Goal: Task Accomplishment & Management: Manage account settings

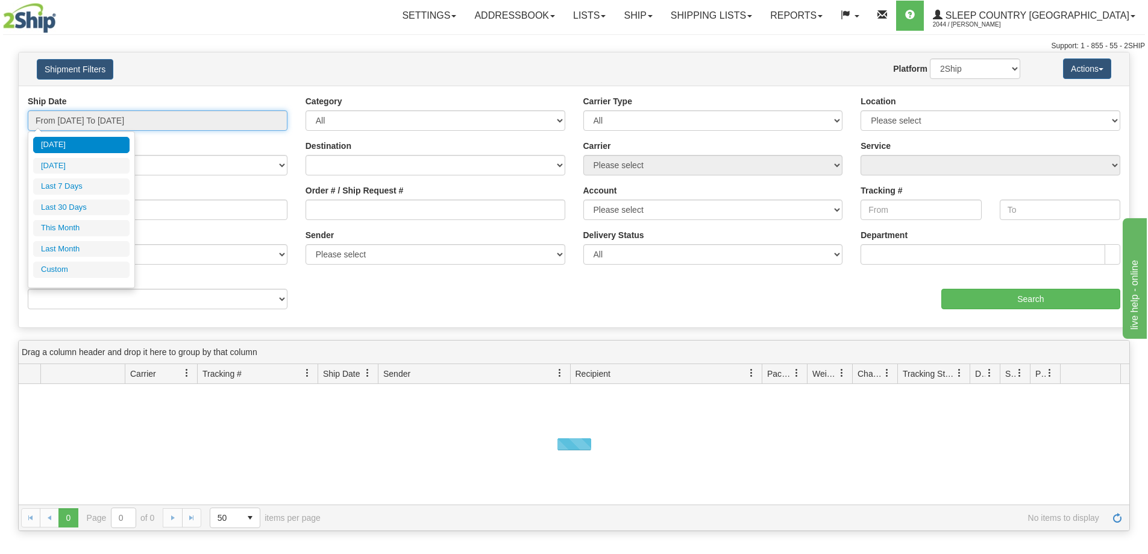
click at [124, 116] on input "From 09/22/2025 To 09/23/2025" at bounding box center [158, 120] width 260 height 20
click at [107, 210] on li "Last 30 Days" at bounding box center [81, 207] width 96 height 16
type input "From 08/25/2025 To 09/23/2025"
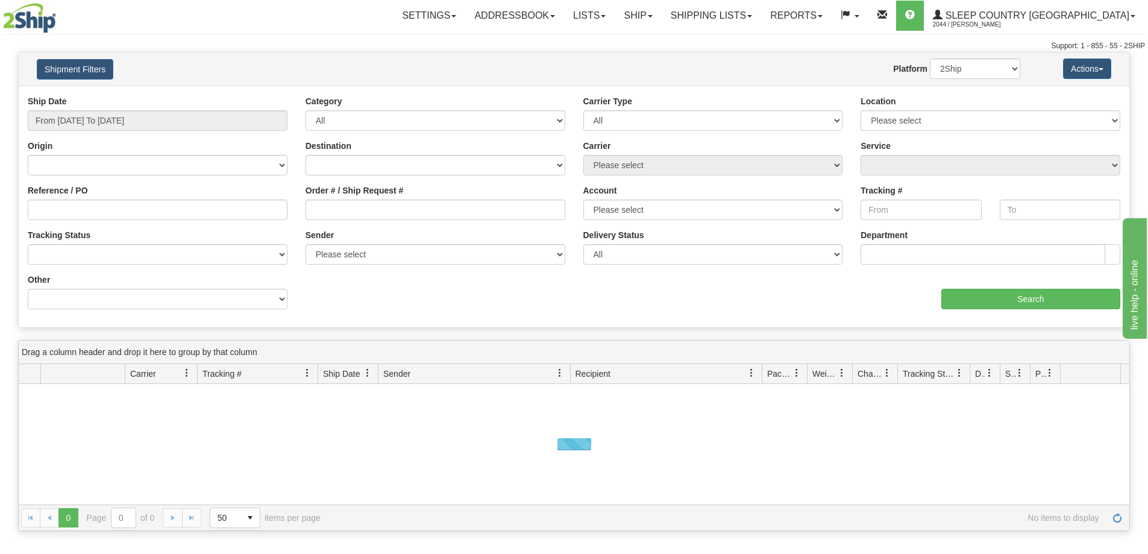
click at [137, 221] on div "Reference / PO" at bounding box center [158, 206] width 278 height 45
click at [155, 213] on input "Reference / PO" at bounding box center [158, 209] width 260 height 20
paste input "9000I097140"
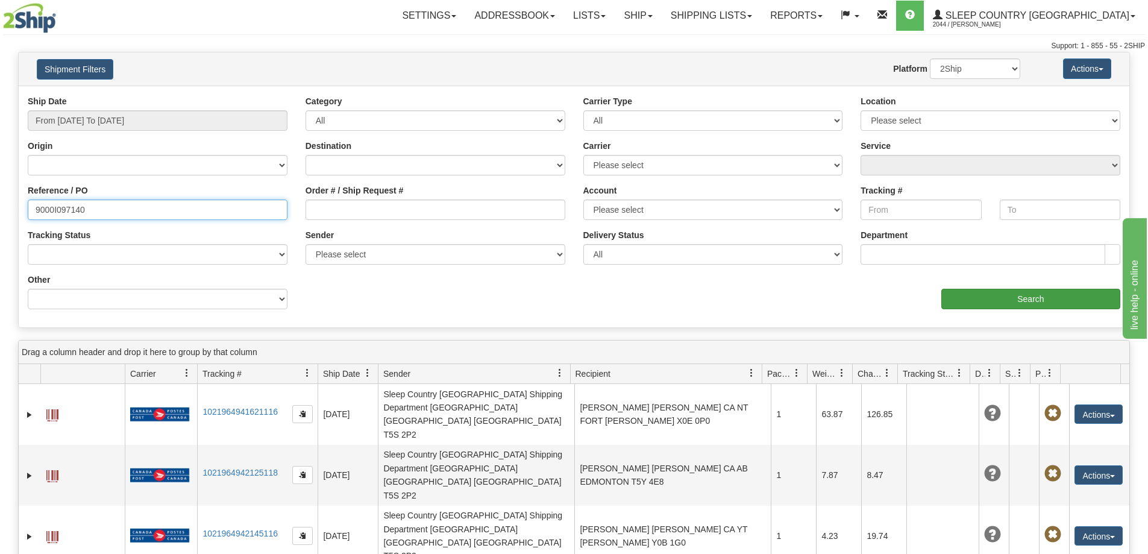
type input "9000I097140"
click at [1045, 289] on input "Search" at bounding box center [1030, 299] width 179 height 20
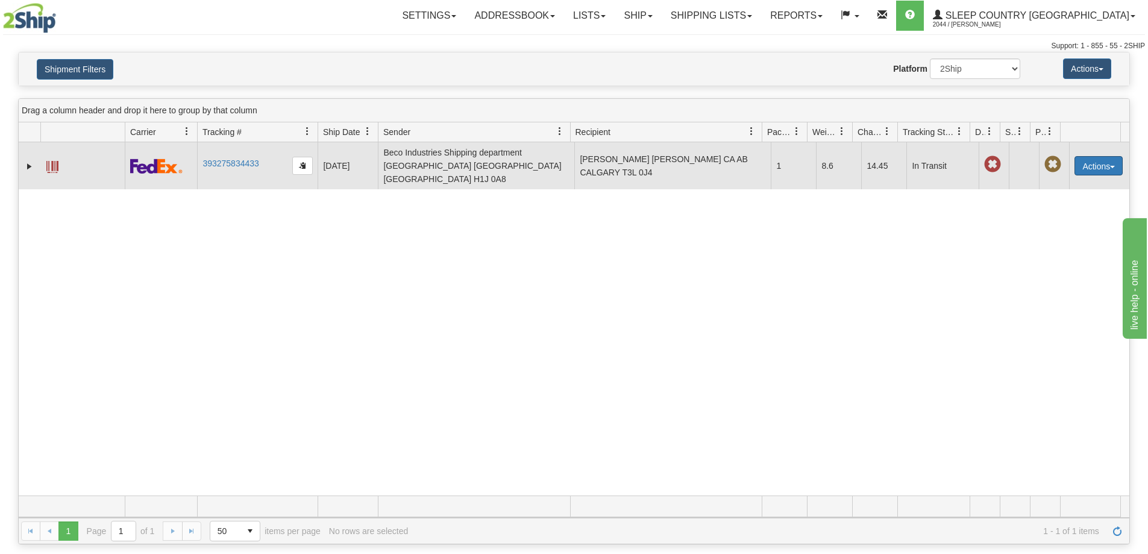
click at [1109, 156] on button "Actions" at bounding box center [1098, 165] width 48 height 19
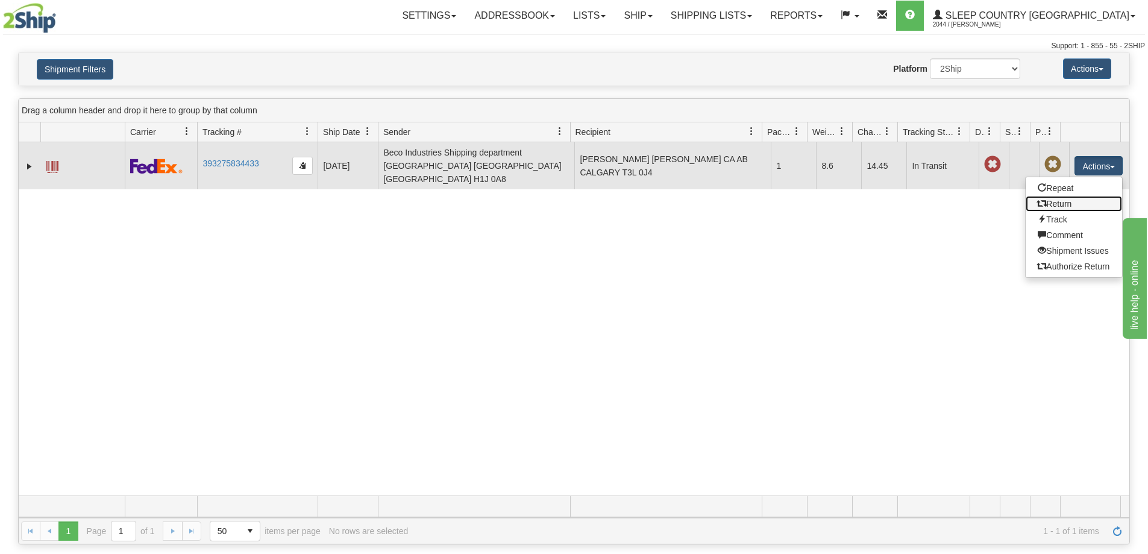
click at [1059, 196] on link "Return" at bounding box center [1073, 204] width 96 height 16
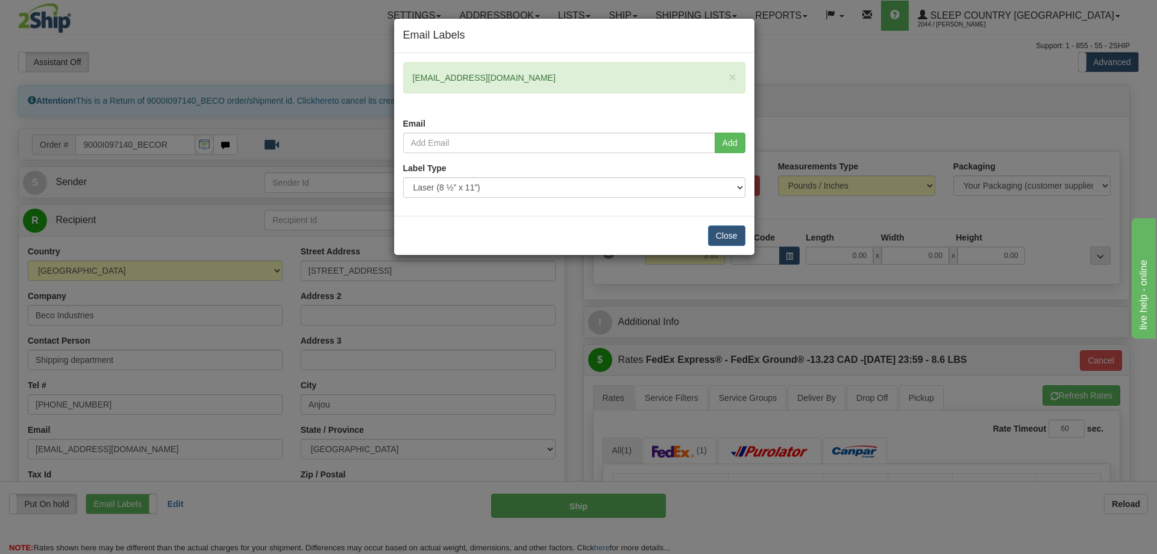
drag, startPoint x: 514, startPoint y: 75, endPoint x: 413, endPoint y: 87, distance: 101.9
click at [413, 87] on div "× [EMAIL_ADDRESS][DOMAIN_NAME]" at bounding box center [574, 77] width 342 height 31
copy div "[EMAIL_ADDRESS][DOMAIN_NAME]"
click at [466, 144] on input "email" at bounding box center [559, 143] width 312 height 20
paste input "lisaerin13@gmail.com"
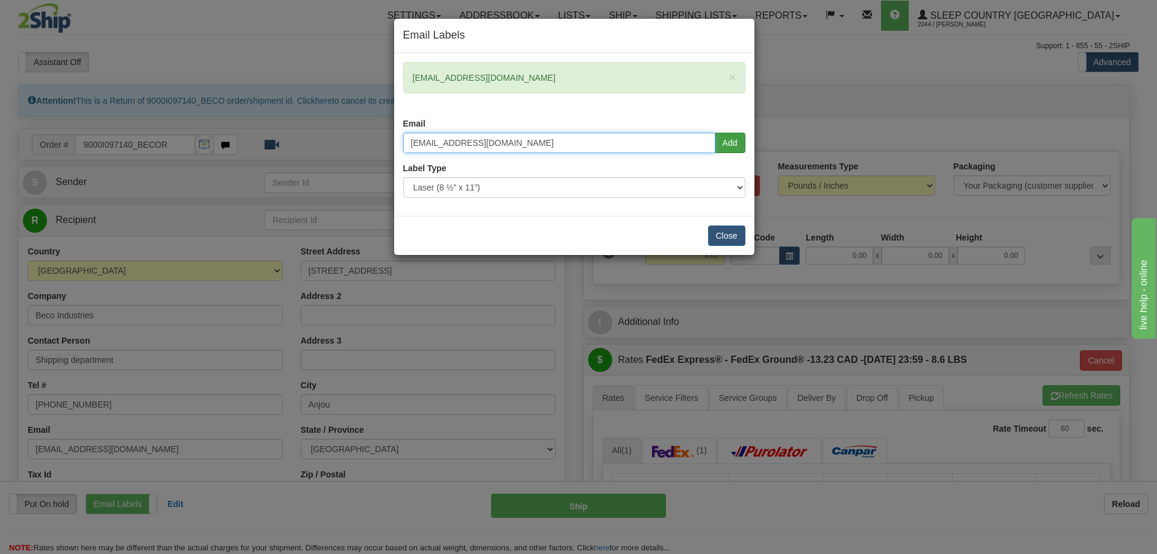
type input "lisaerin13@gmail.com"
click at [719, 138] on button "Add" at bounding box center [730, 143] width 31 height 20
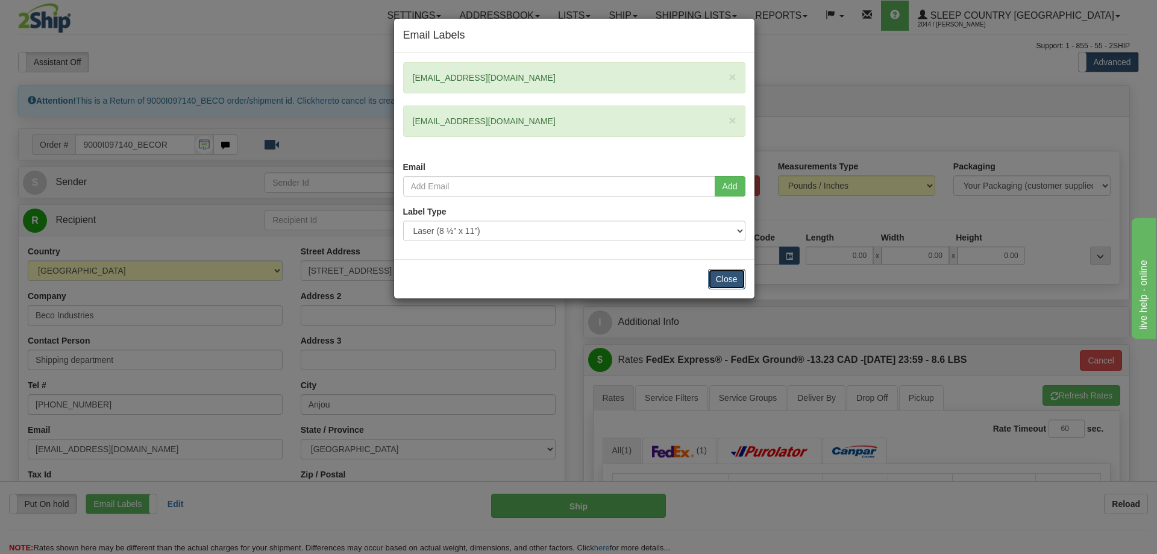
click at [718, 271] on button "Close" at bounding box center [726, 279] width 37 height 20
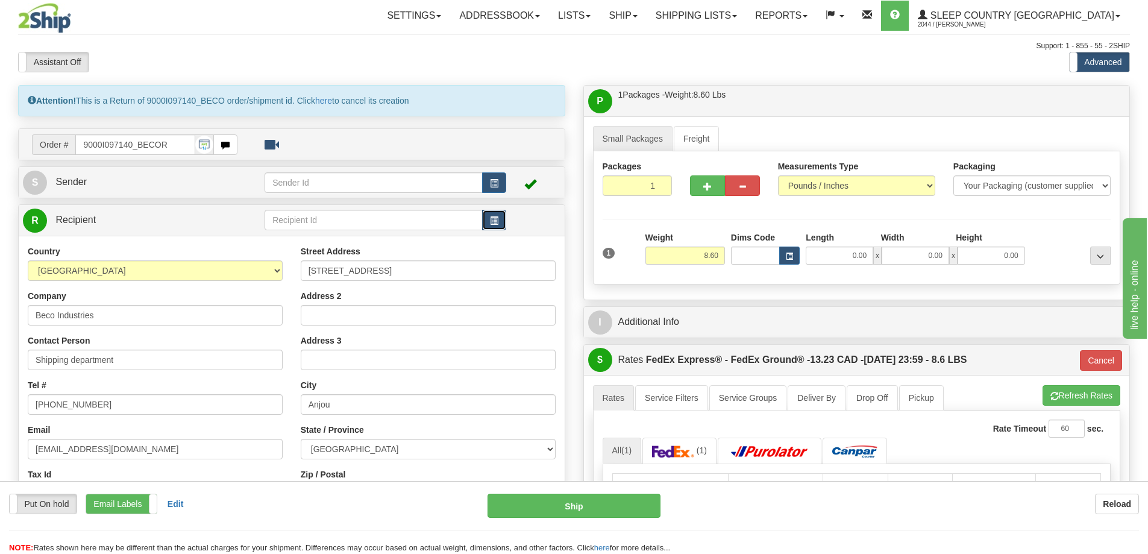
click at [489, 227] on button "button" at bounding box center [494, 220] width 24 height 20
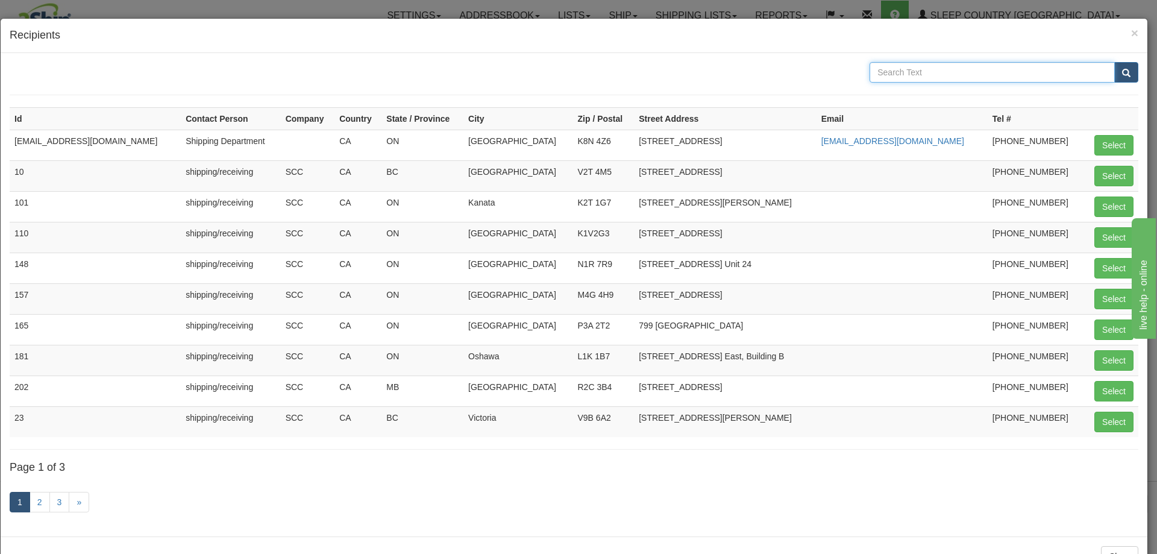
drag, startPoint x: 907, startPoint y: 76, endPoint x: 898, endPoint y: 61, distance: 17.6
click at [907, 76] on input "text" at bounding box center [991, 72] width 245 height 20
type input "951"
click at [1114, 62] on button "submit" at bounding box center [1126, 72] width 24 height 20
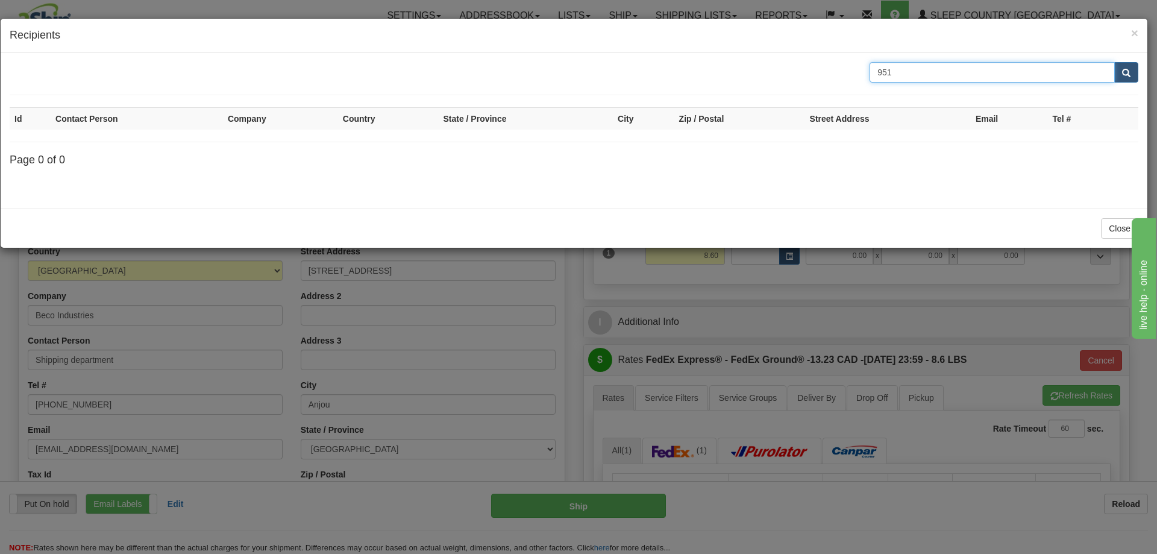
drag, startPoint x: 913, startPoint y: 72, endPoint x: 832, endPoint y: 87, distance: 82.8
click at [832, 87] on form "951" at bounding box center [574, 78] width 1129 height 33
click at [489, 315] on div "× Recipients Id Contact Person Company Country State / Province City Zip / Post…" at bounding box center [578, 277] width 1157 height 554
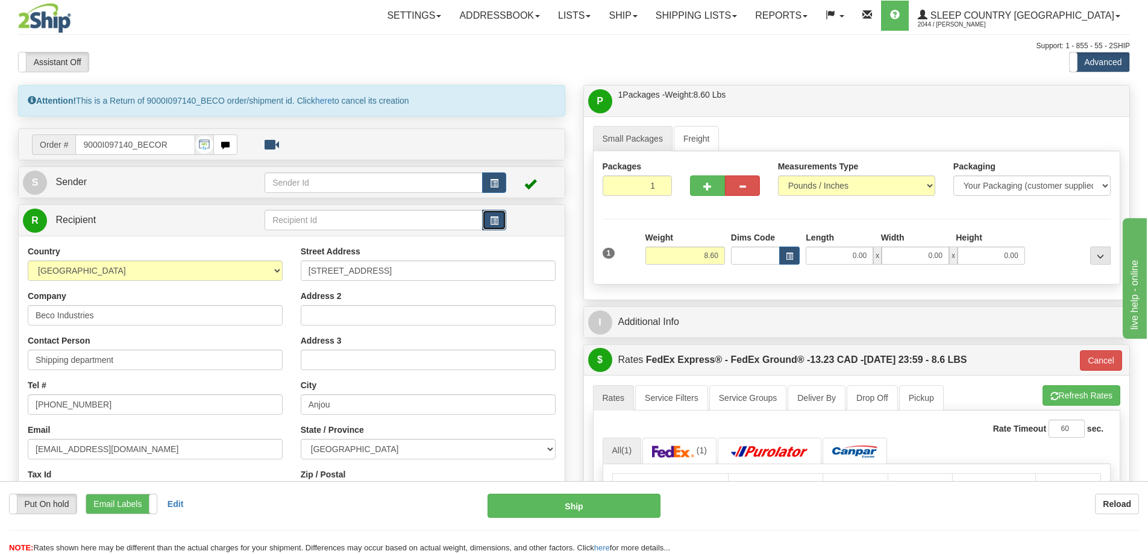
click at [501, 223] on button "button" at bounding box center [494, 220] width 24 height 20
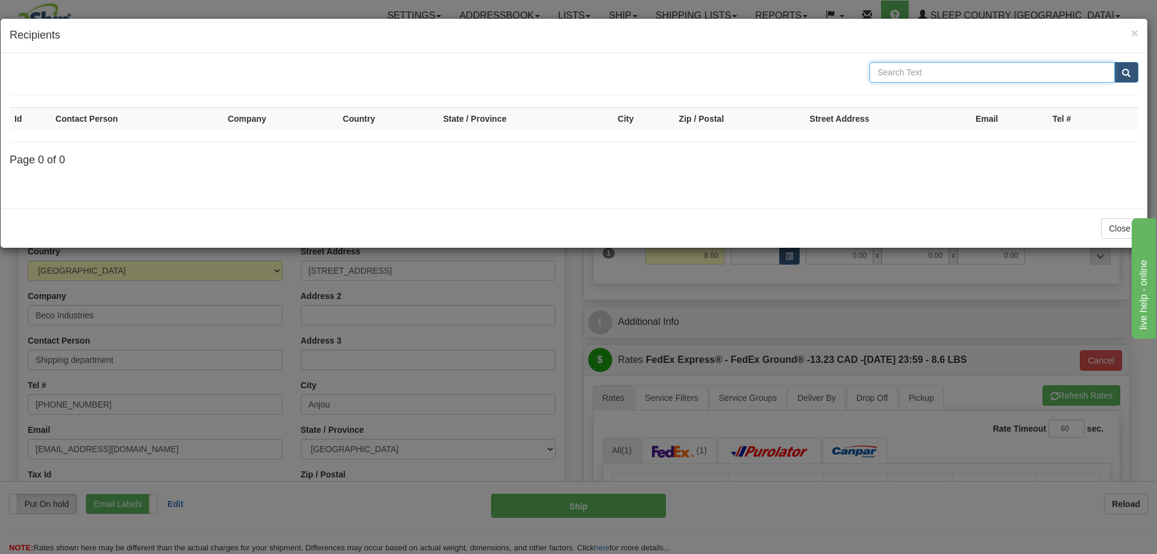
click at [935, 74] on input "text" at bounding box center [991, 72] width 245 height 20
type input "914"
click at [1114, 62] on button "submit" at bounding box center [1126, 72] width 24 height 20
click at [1130, 70] on span "submit" at bounding box center [1126, 73] width 8 height 8
click at [1135, 23] on div "× Recipients" at bounding box center [574, 36] width 1147 height 34
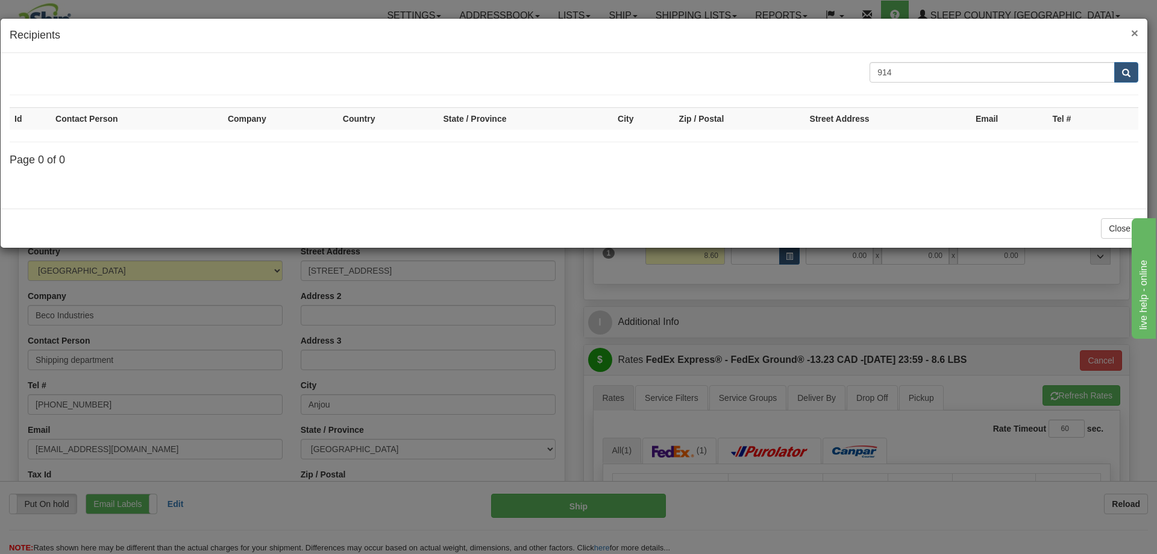
click at [1133, 27] on span "×" at bounding box center [1134, 33] width 7 height 14
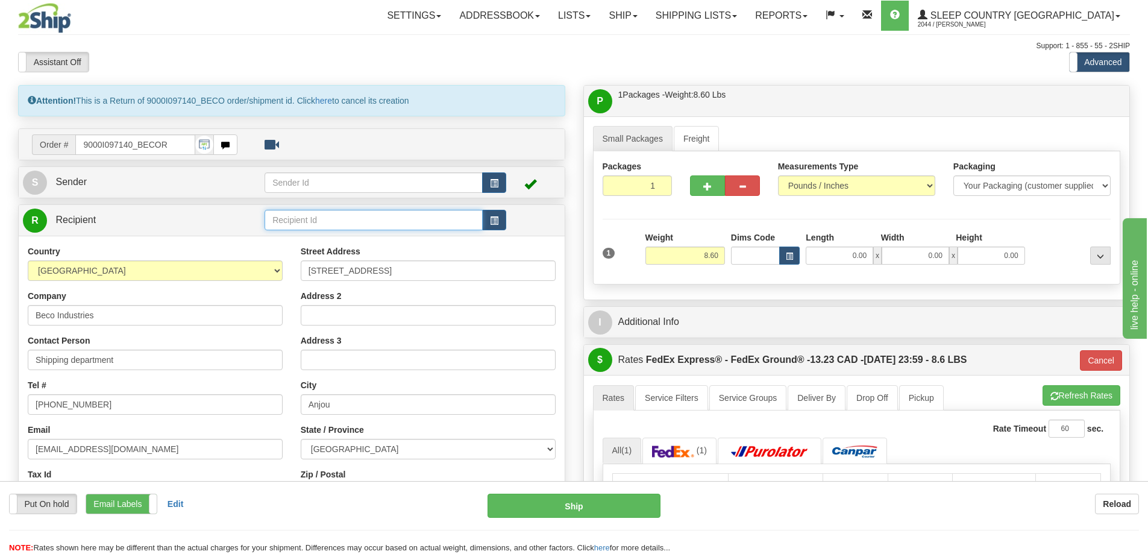
click at [359, 218] on input "text" at bounding box center [374, 220] width 218 height 20
type input "9"
type input "DC 914"
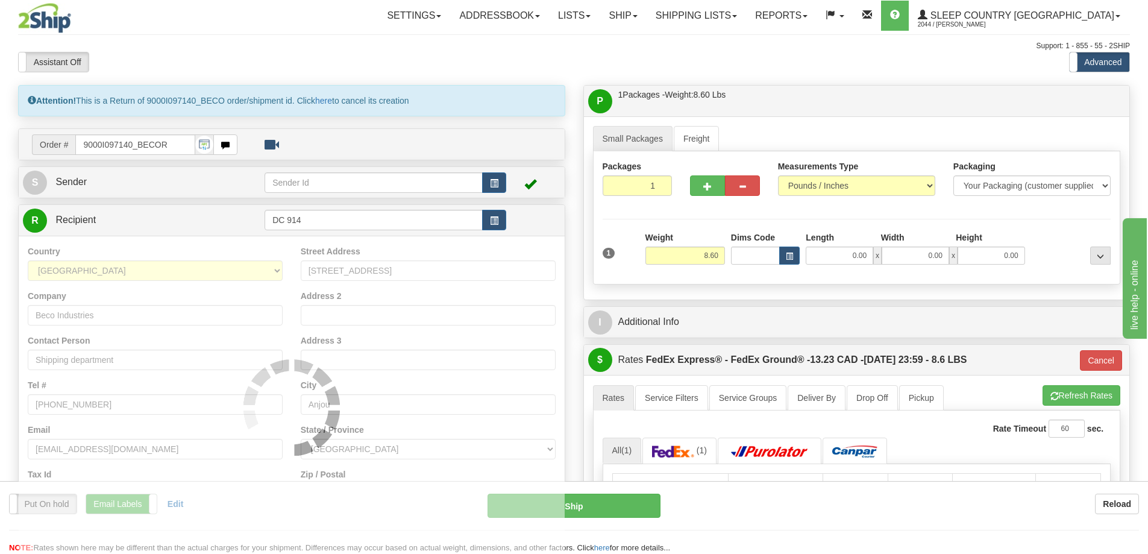
type input "92"
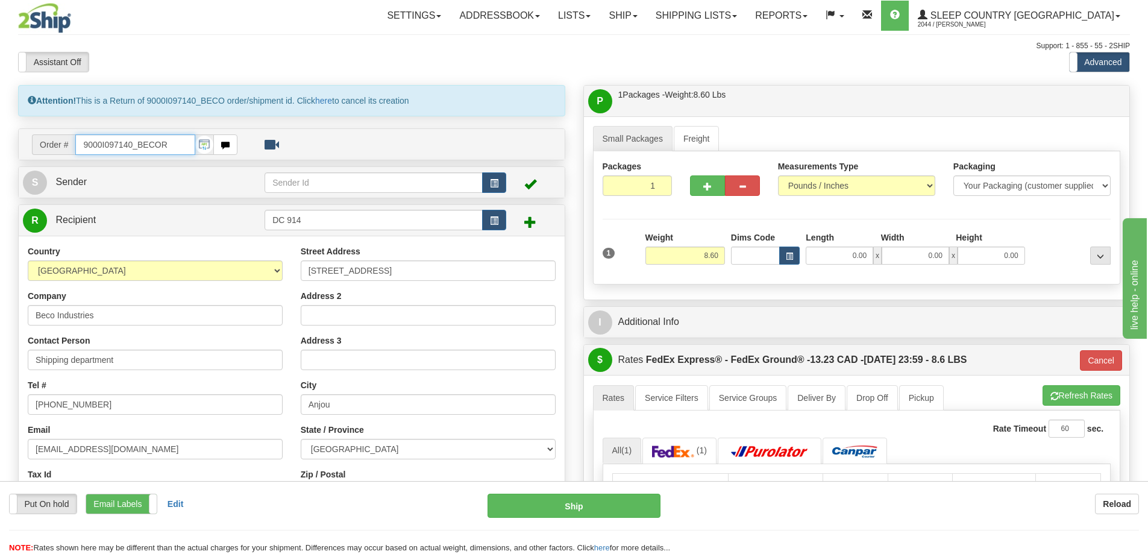
click at [159, 148] on input "9000I097140_BECOR" at bounding box center [135, 144] width 120 height 20
click at [229, 142] on span "button" at bounding box center [225, 146] width 8 height 8
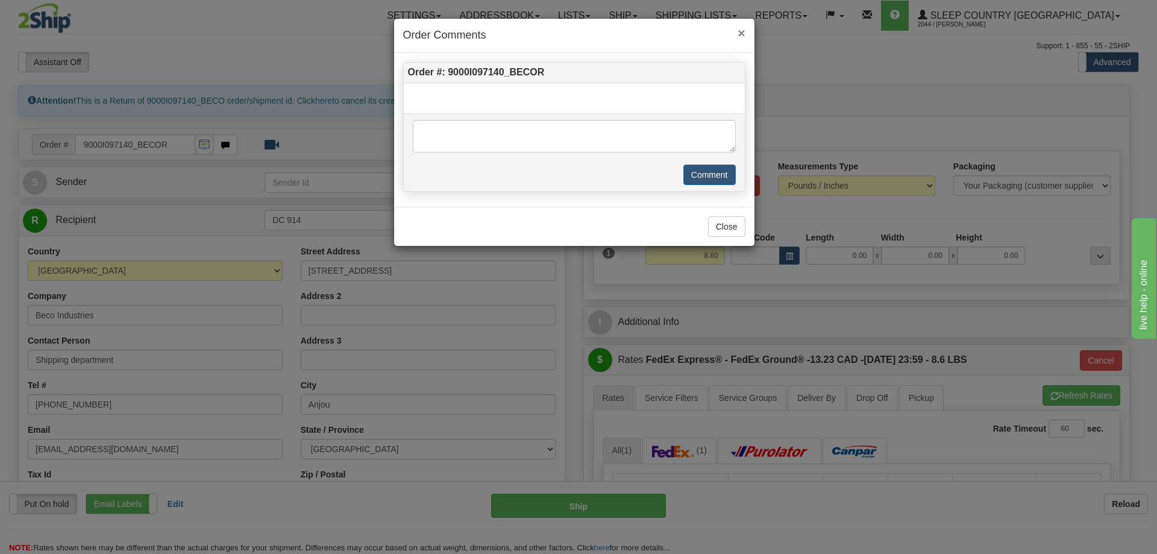
click at [737, 31] on span "×" at bounding box center [740, 33] width 7 height 14
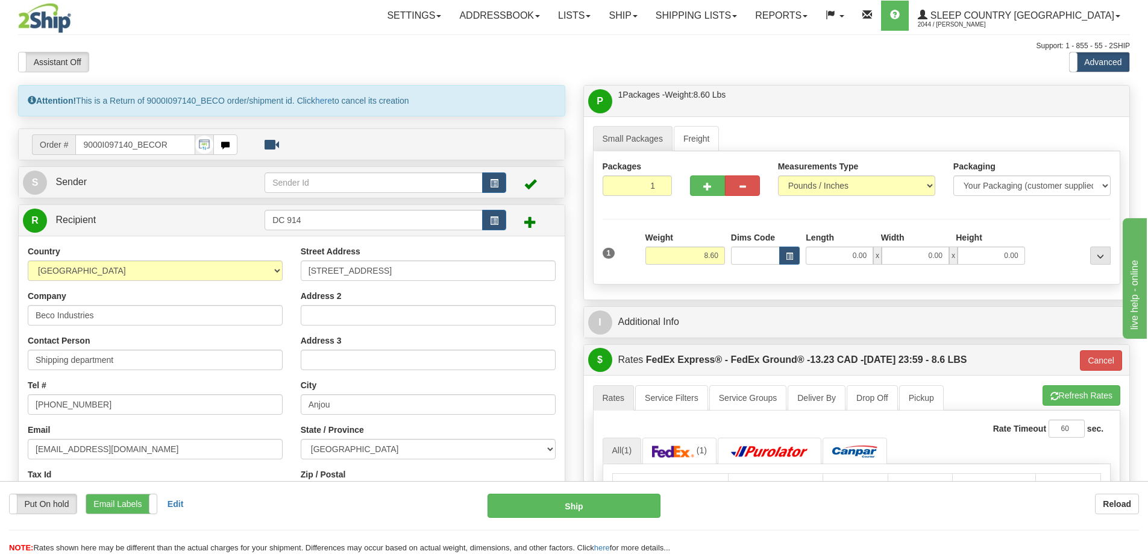
click at [207, 140] on img at bounding box center [204, 145] width 18 height 18
drag, startPoint x: 367, startPoint y: 219, endPoint x: 254, endPoint y: 222, distance: 112.7
click at [254, 222] on tr "R Recipient DC 914" at bounding box center [291, 220] width 537 height 25
click at [531, 223] on span at bounding box center [530, 222] width 12 height 12
click at [523, 222] on td at bounding box center [533, 220] width 54 height 25
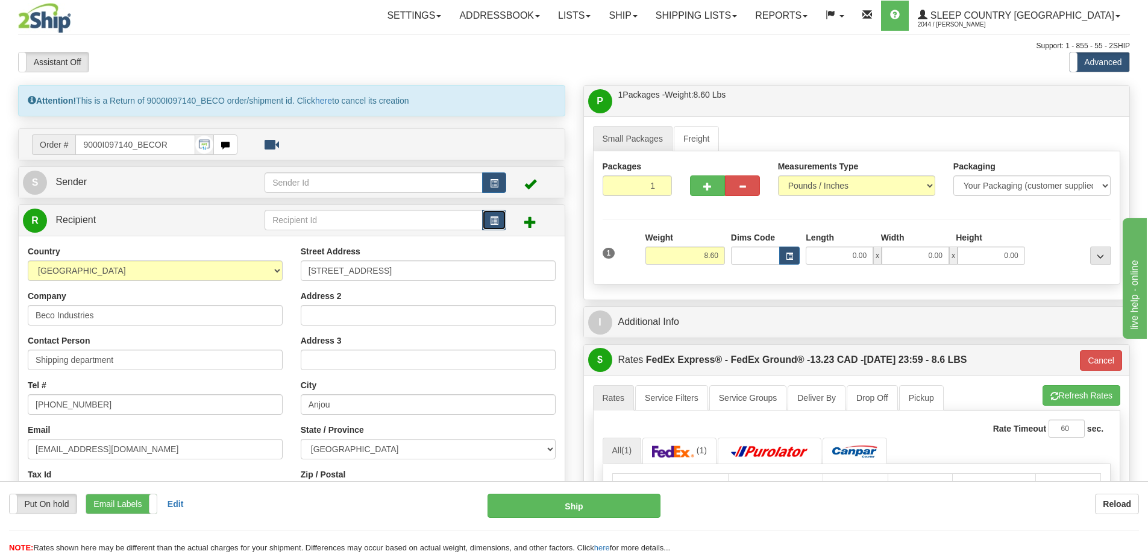
click at [496, 223] on span "button" at bounding box center [494, 221] width 8 height 8
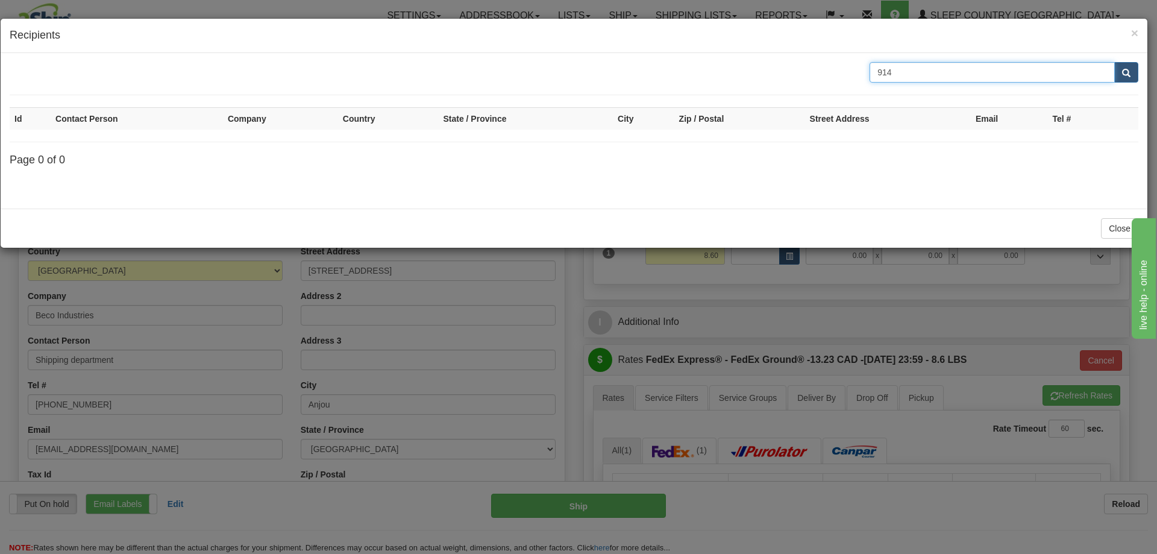
drag, startPoint x: 892, startPoint y: 76, endPoint x: 844, endPoint y: 80, distance: 48.3
click at [844, 80] on div "914" at bounding box center [574, 72] width 1147 height 20
click at [1121, 73] on button "submit" at bounding box center [1126, 72] width 24 height 20
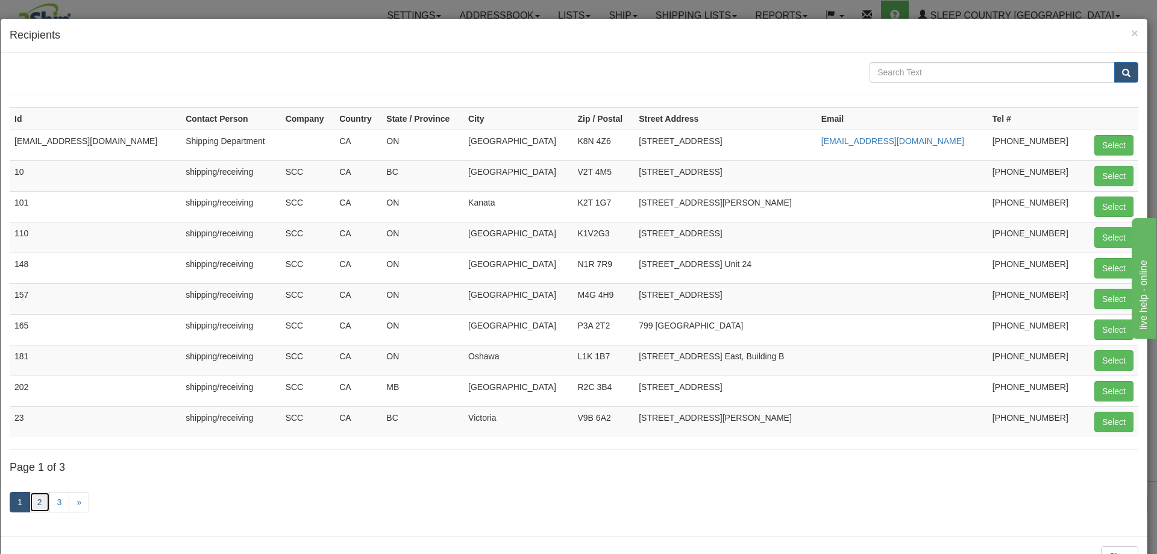
click at [40, 507] on link "2" at bounding box center [40, 502] width 20 height 20
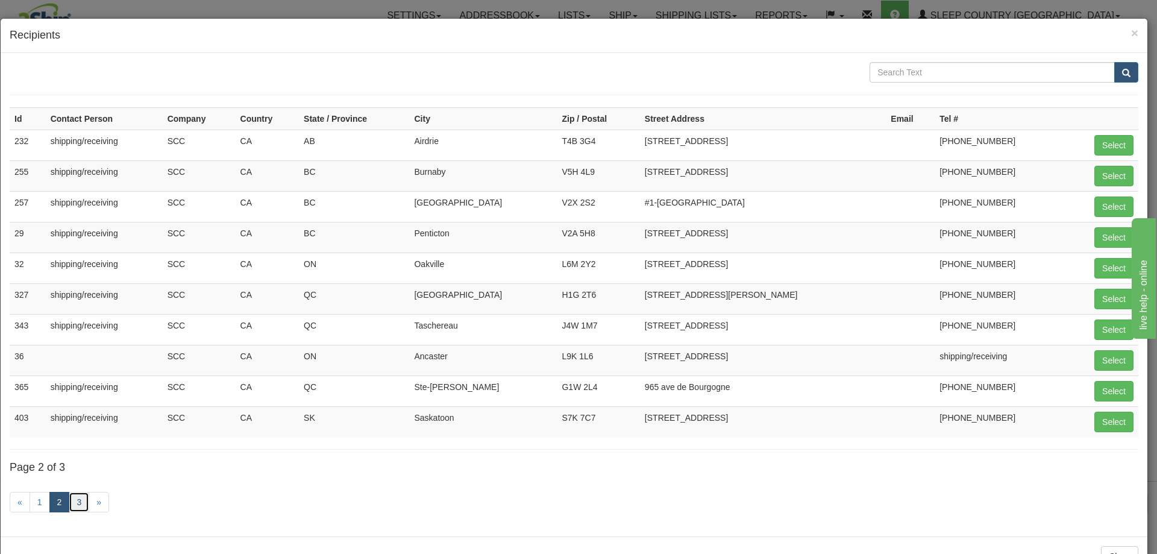
click at [78, 503] on link "3" at bounding box center [79, 502] width 20 height 20
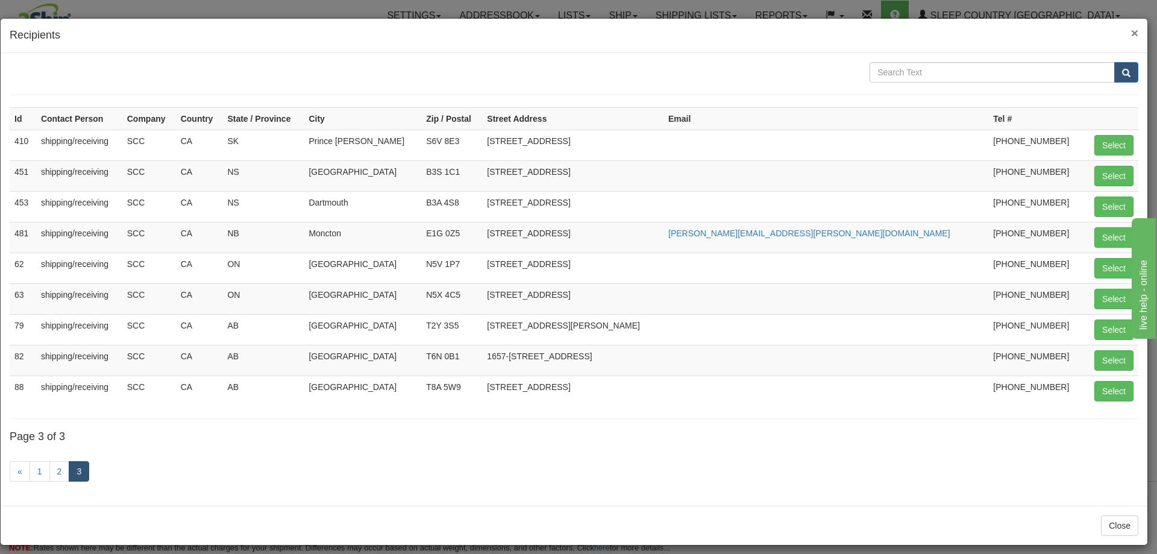
click at [1131, 36] on span "×" at bounding box center [1134, 33] width 7 height 14
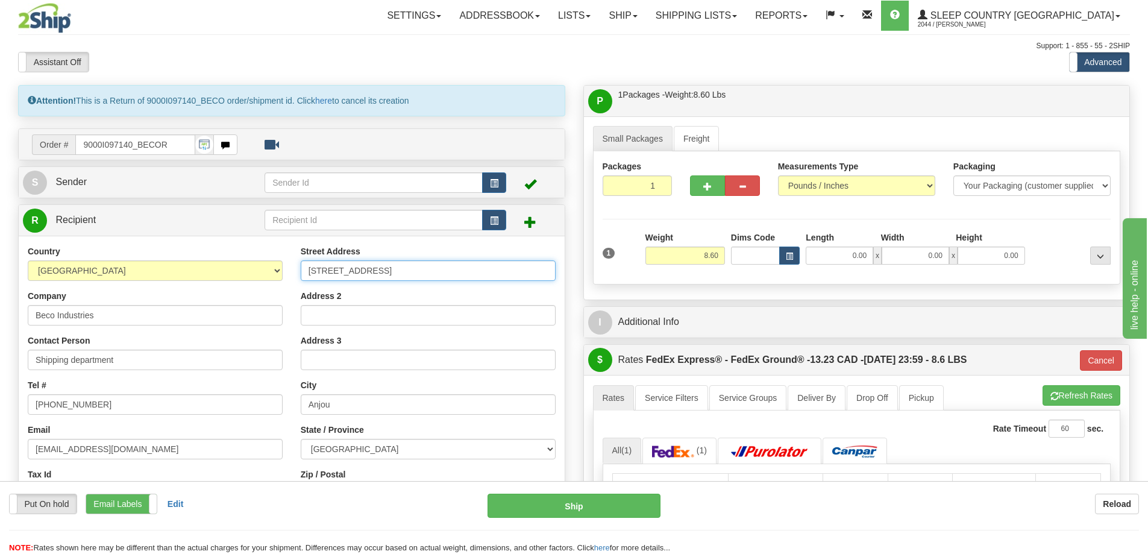
drag, startPoint x: 401, startPoint y: 275, endPoint x: 269, endPoint y: 267, distance: 132.2
click at [273, 268] on div "Country AFGHANISTAN ALAND ISLANDS ALBANIA ALGERIA AMERICAN SAMOA ANDORRA ANGOLA…" at bounding box center [292, 407] width 546 height 324
click at [411, 262] on input "7720 Larrey street" at bounding box center [428, 270] width 255 height 20
paste input "520 COLLEGE ST EAST"
type input "520 COLLEGE ST EAST"
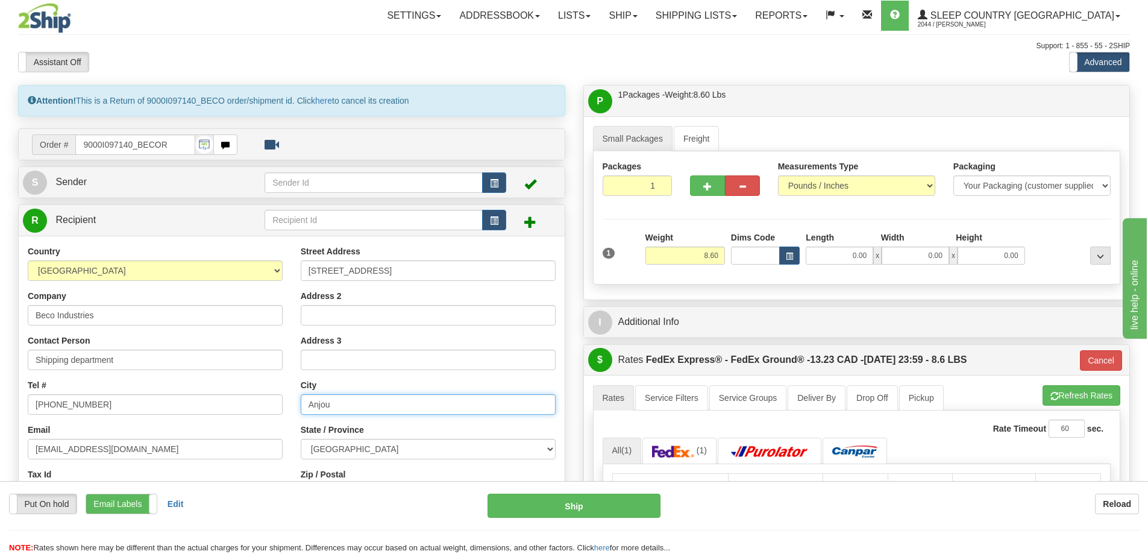
drag, startPoint x: 283, startPoint y: 404, endPoint x: 263, endPoint y: 406, distance: 20.0
click at [263, 406] on div "Country AFGHANISTAN ALAND ISLANDS ALBANIA ALGERIA AMERICAN SAMOA ANDORRA ANGOLA…" at bounding box center [292, 407] width 546 height 324
type input "BELLEVILLE"
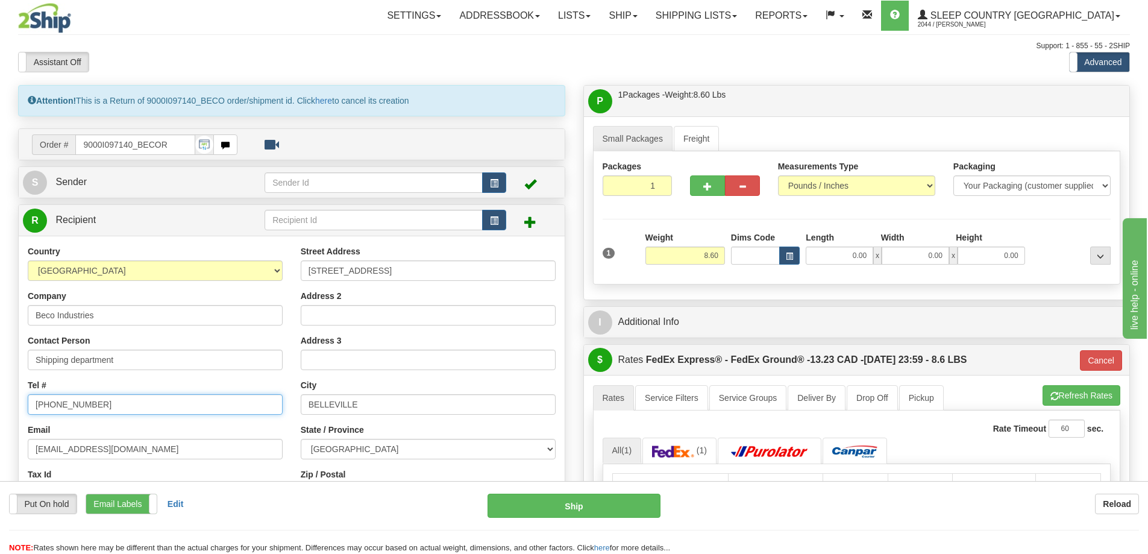
drag, startPoint x: 117, startPoint y: 406, endPoint x: 18, endPoint y: 406, distance: 99.4
click at [18, 406] on div "R Recipient" at bounding box center [291, 391] width 547 height 375
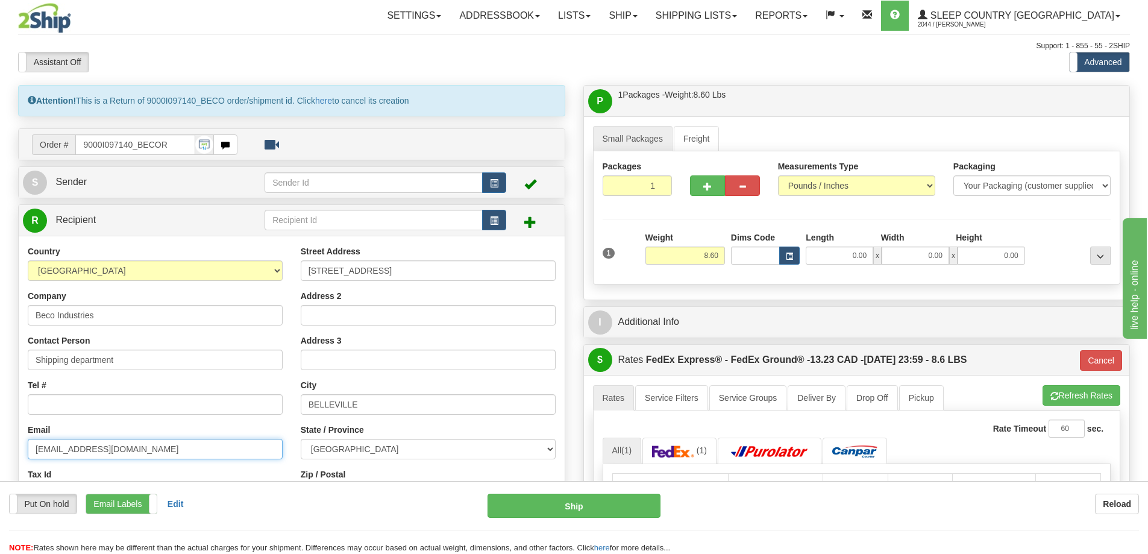
drag, startPoint x: 166, startPoint y: 455, endPoint x: 6, endPoint y: 456, distance: 159.7
click at [6, 456] on div "Toggle navigation Settings Shipping Preferences Fields Preferences New" at bounding box center [574, 462] width 1148 height 925
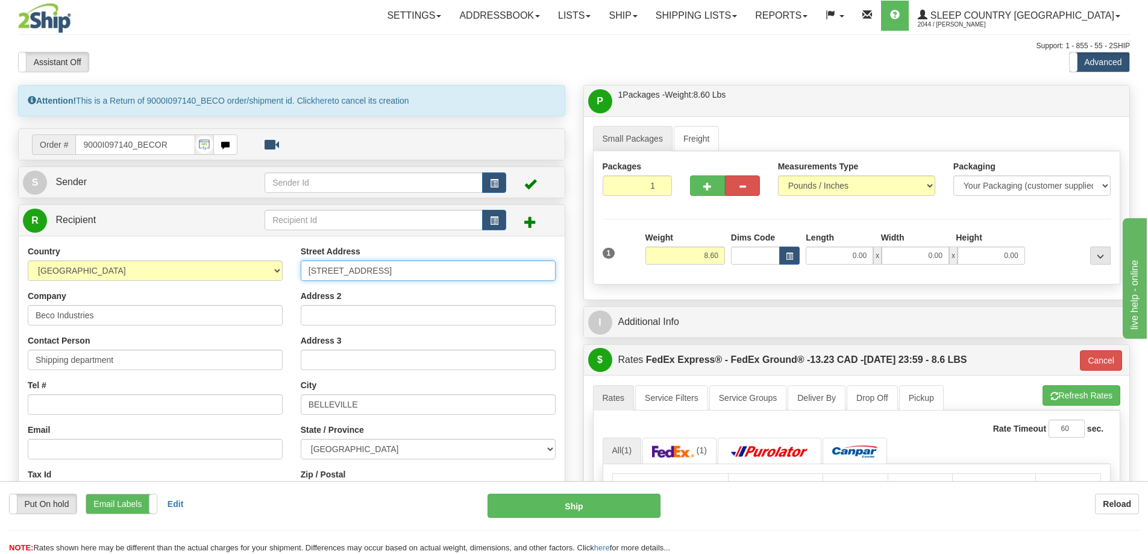
drag, startPoint x: 434, startPoint y: 277, endPoint x: 233, endPoint y: 274, distance: 200.7
click at [233, 274] on div "Country AFGHANISTAN ALAND ISLANDS ALBANIA ALGERIA AMERICAN SAMOA ANDORRA ANGOLA…" at bounding box center [292, 407] width 546 height 324
paste input "11 DUFFERIN PL SE"
type input "11 DUFFERIN PL SE"
click at [492, 223] on span "button" at bounding box center [494, 221] width 8 height 8
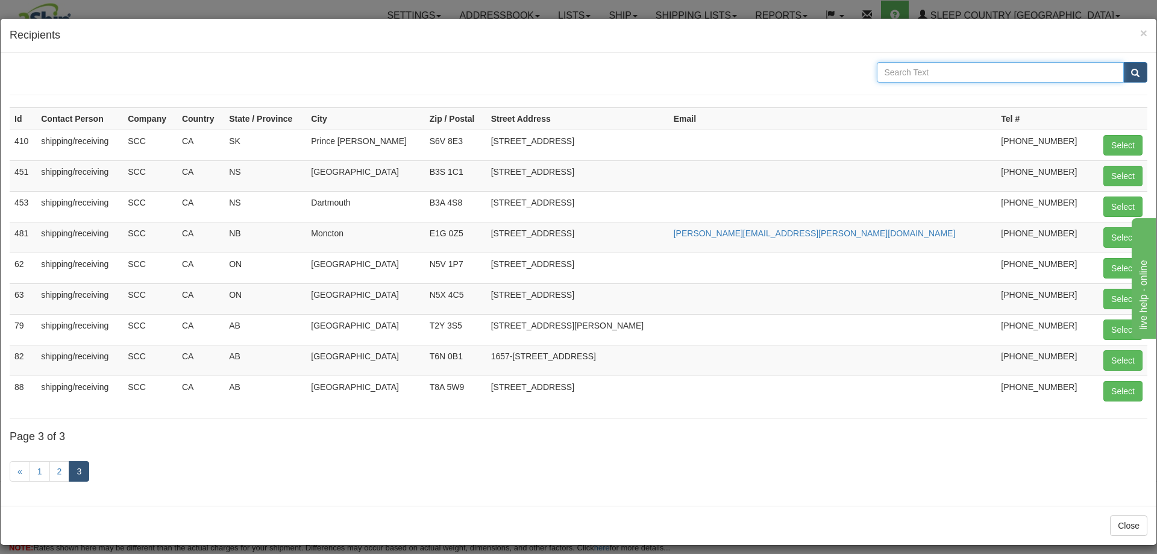
click at [979, 62] on input "text" at bounding box center [1001, 72] width 248 height 20
paste input "11 DUFFERIN PL SE"
type input "11 DUFFERIN PL SE"
click at [1123, 62] on button "submit" at bounding box center [1135, 72] width 24 height 20
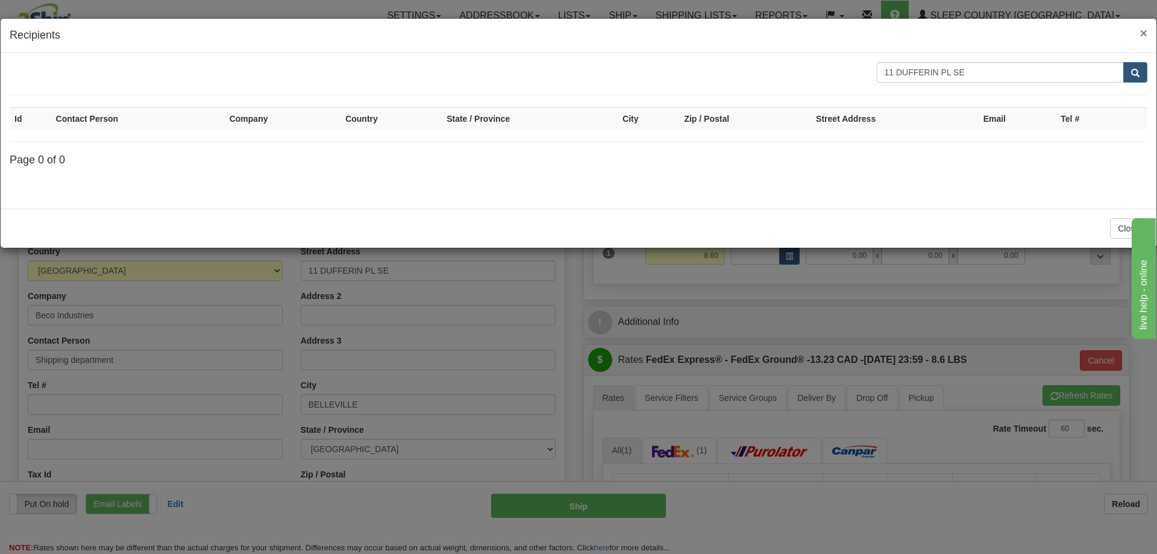
click at [1147, 27] on span "×" at bounding box center [1143, 33] width 7 height 14
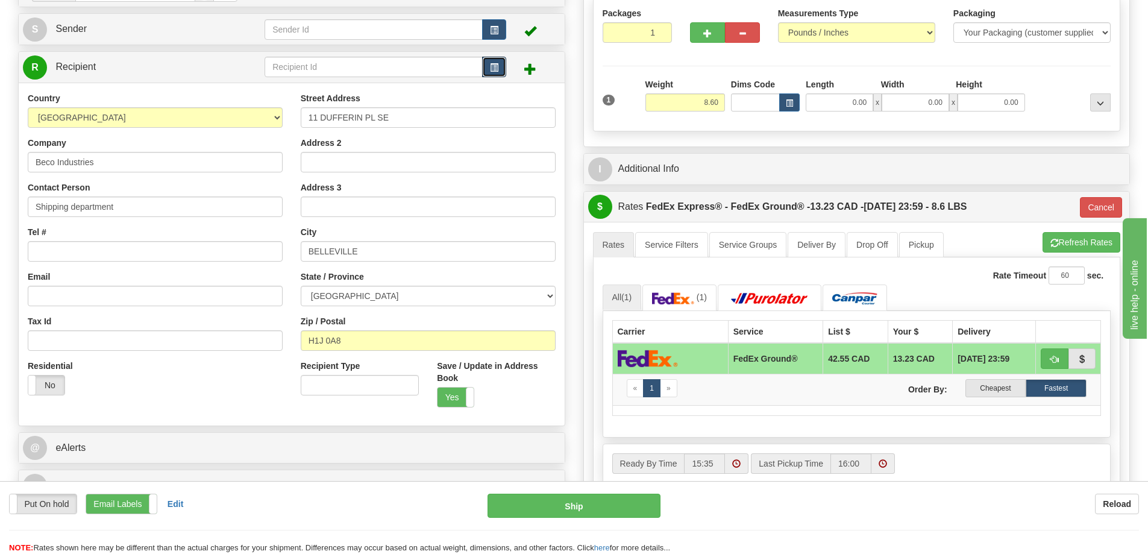
scroll to position [181, 0]
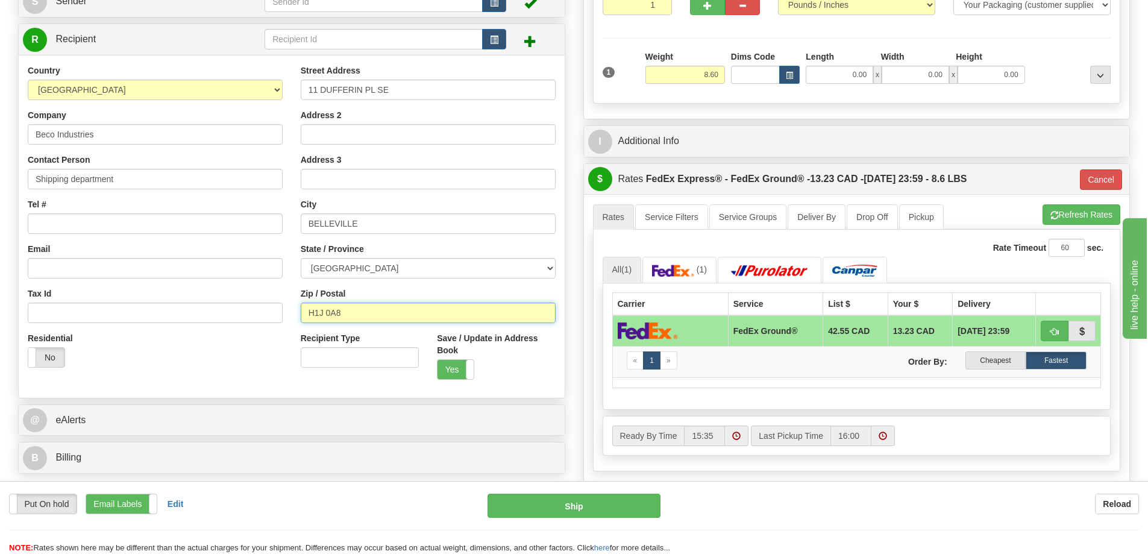
drag, startPoint x: 348, startPoint y: 315, endPoint x: 284, endPoint y: 317, distance: 63.9
click at [284, 317] on div "Country AFGHANISTAN ALAND ISLANDS ALBANIA ALGERIA AMERICAN SAMOA ANDORRA ANGOLA…" at bounding box center [292, 226] width 546 height 324
click at [403, 314] on input "H1J 0A8" at bounding box center [428, 312] width 255 height 20
drag, startPoint x: 391, startPoint y: 315, endPoint x: 299, endPoint y: 320, distance: 91.7
click at [312, 321] on input "H1J 0A8" at bounding box center [428, 312] width 255 height 20
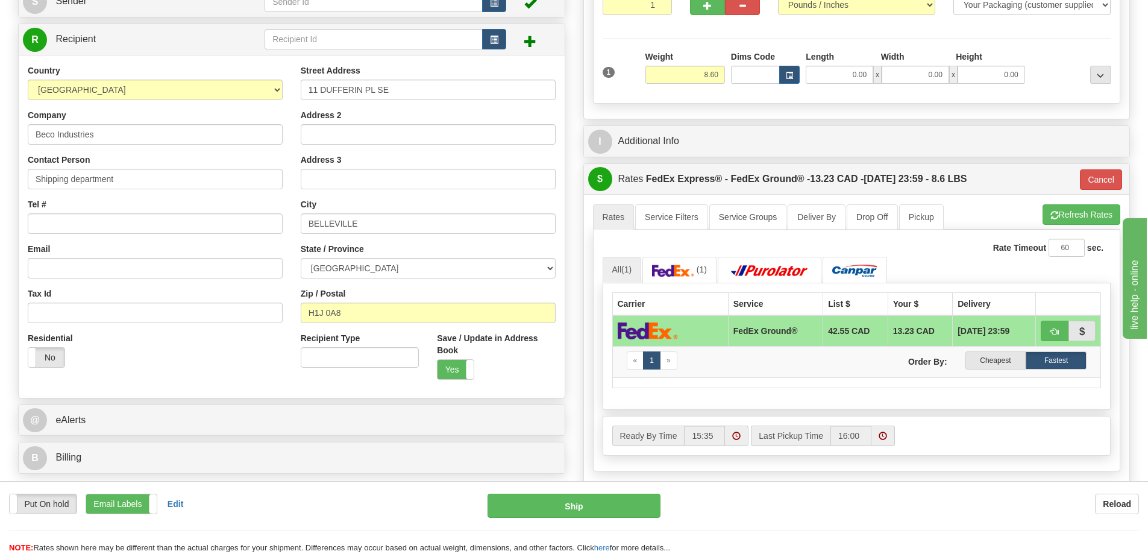
click at [297, 320] on div "Street Address 11 DUFFERIN PL SE Address 2 Address 3 City BELLEVILLE State / Pr…" at bounding box center [428, 226] width 273 height 324
drag, startPoint x: 343, startPoint y: 319, endPoint x: 291, endPoint y: 318, distance: 52.4
click at [292, 318] on div "Street Address 11 DUFFERIN PL SE Address 2 Address 3 City BELLEVILLE State / Pr…" at bounding box center [428, 226] width 273 height 324
paste input "T2C 4W3"
type input "T2C 4W3"
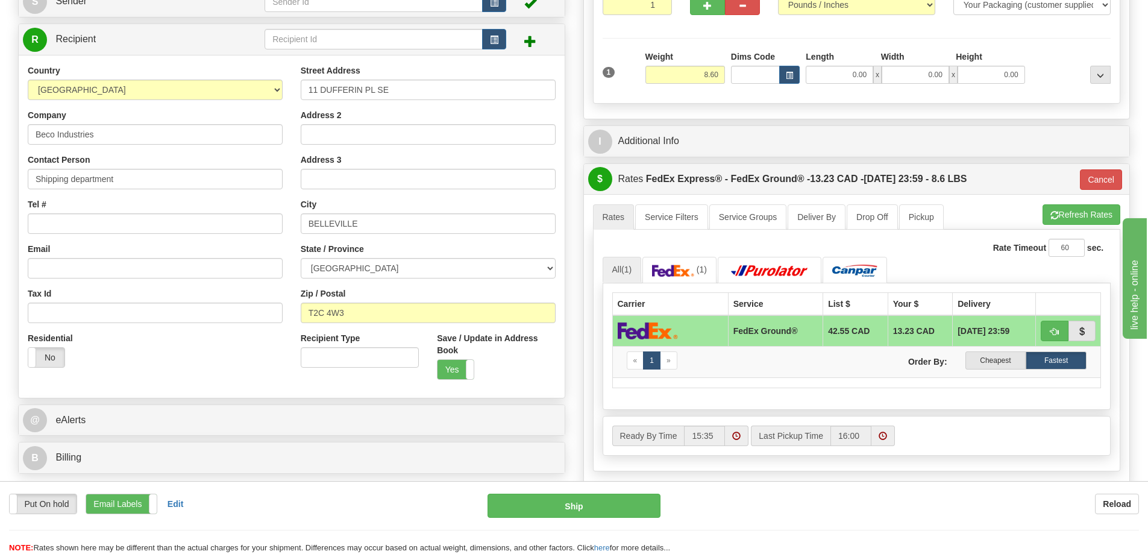
click at [378, 283] on div "Street Address 11 DUFFERIN PL SE Address 2 Address 3 City BELLEVILLE State / Pr…" at bounding box center [428, 226] width 273 height 324
type input "92"
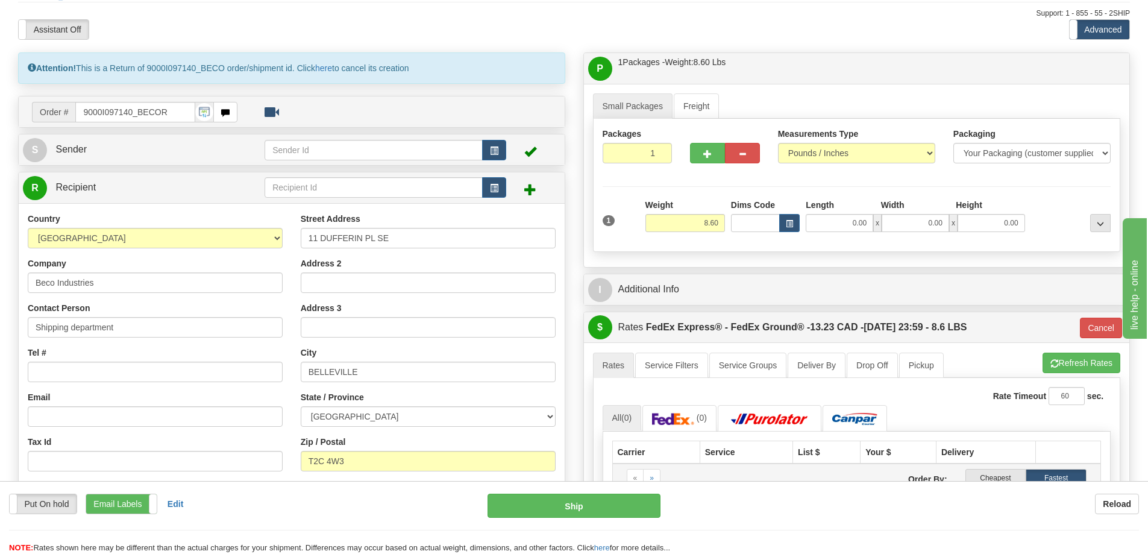
scroll to position [0, 0]
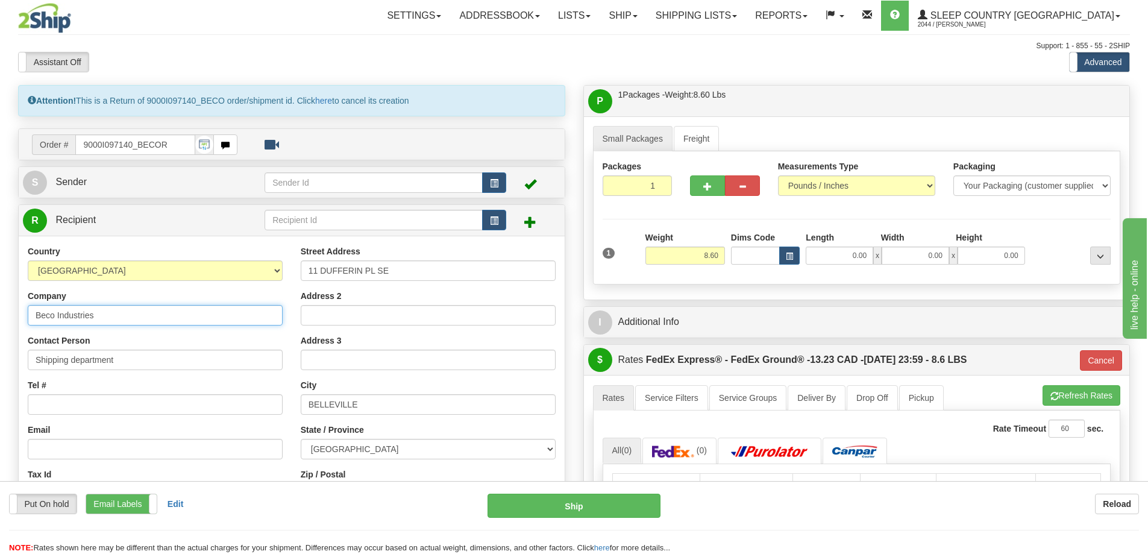
drag, startPoint x: 110, startPoint y: 312, endPoint x: -23, endPoint y: 325, distance: 133.9
click at [0, 325] on html "Training Course Close Toggle navigation Settings Shipping Preferences New Sende…" at bounding box center [574, 277] width 1148 height 554
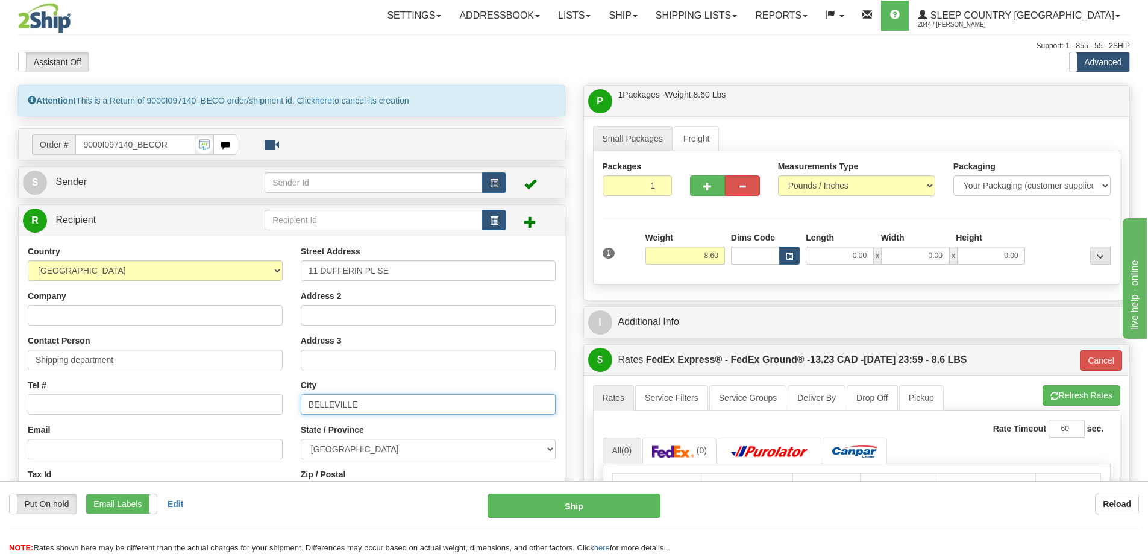
drag, startPoint x: 359, startPoint y: 407, endPoint x: 255, endPoint y: 396, distance: 103.5
click at [255, 396] on div "Country AFGHANISTAN ALAND ISLANDS ALBANIA ALGERIA AMERICAN SAMOA ANDORRA ANGOLA…" at bounding box center [292, 407] width 546 height 324
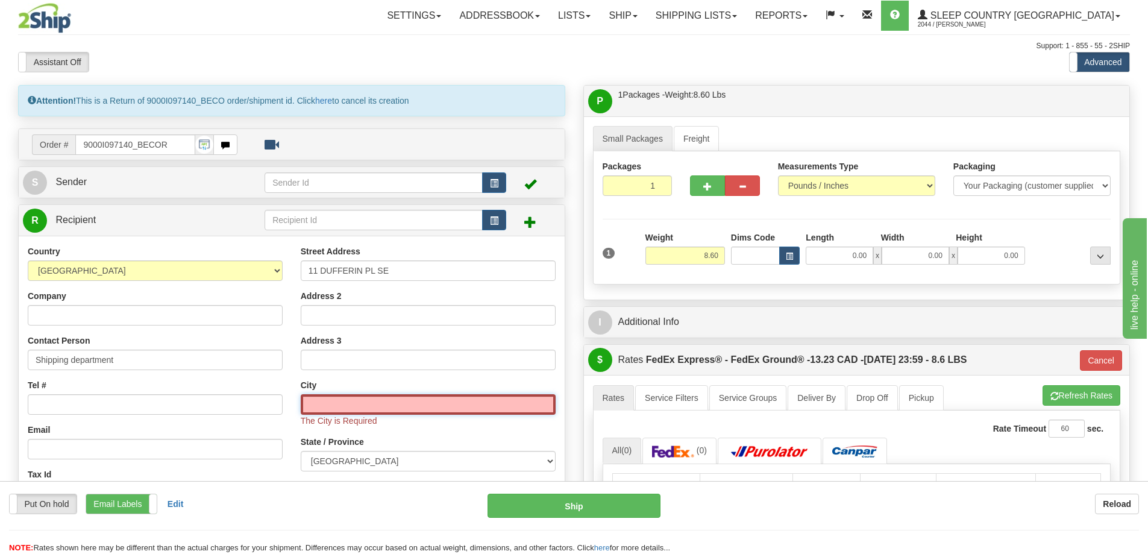
click at [349, 405] on input "text" at bounding box center [428, 404] width 255 height 20
paste input "CALGARY"
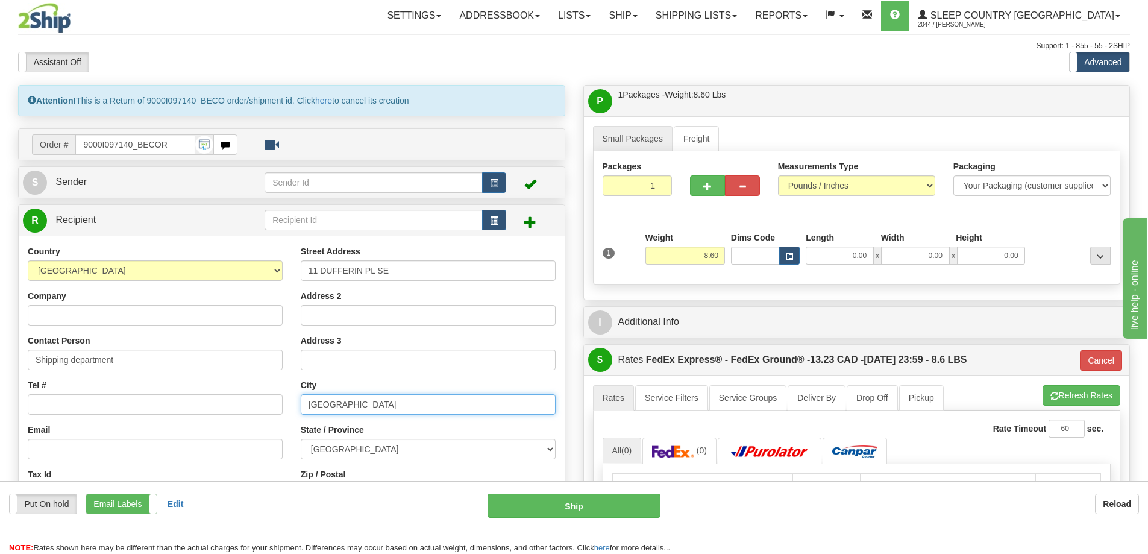
type input "CALGARY"
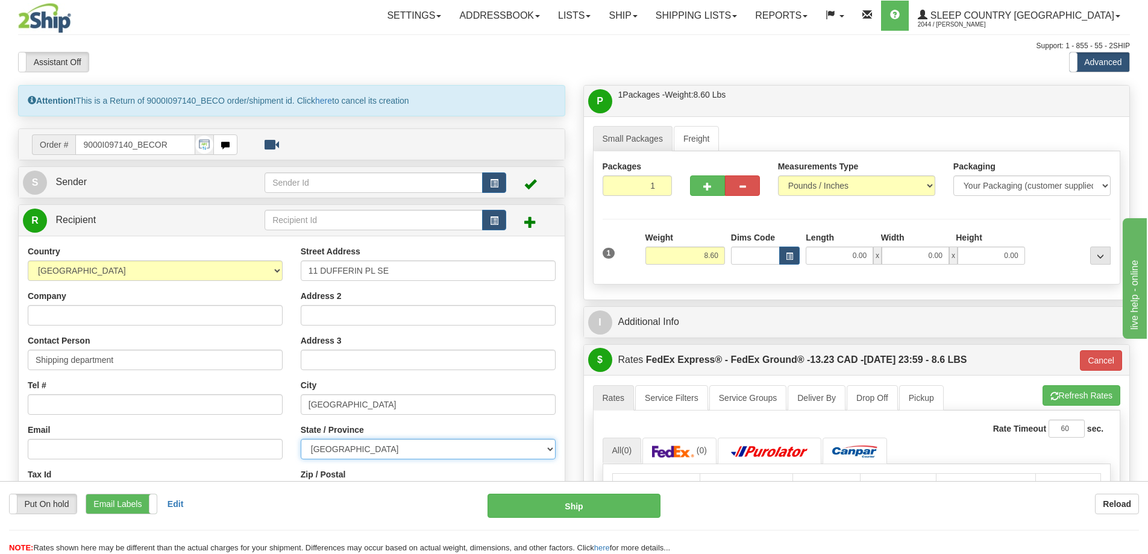
click at [357, 446] on select "ALBERTA BRITISH COLUMBIA MANITOBA NEW BRUNSWICK NEWFOUNDLAND NOVA SCOTIA NUNAVU…" at bounding box center [428, 449] width 255 height 20
select select "AB"
click at [301, 439] on select "ALBERTA BRITISH COLUMBIA MANITOBA NEW BRUNSWICK NEWFOUNDLAND NOVA SCOTIA NUNAVU…" at bounding box center [428, 449] width 255 height 20
drag, startPoint x: 278, startPoint y: 432, endPoint x: 283, endPoint y: 413, distance: 20.0
click at [283, 430] on div "Country AFGHANISTAN ALAND ISLANDS ALBANIA ALGERIA AMERICAN SAMOA ANDORRA ANGOLA…" at bounding box center [155, 401] width 273 height 312
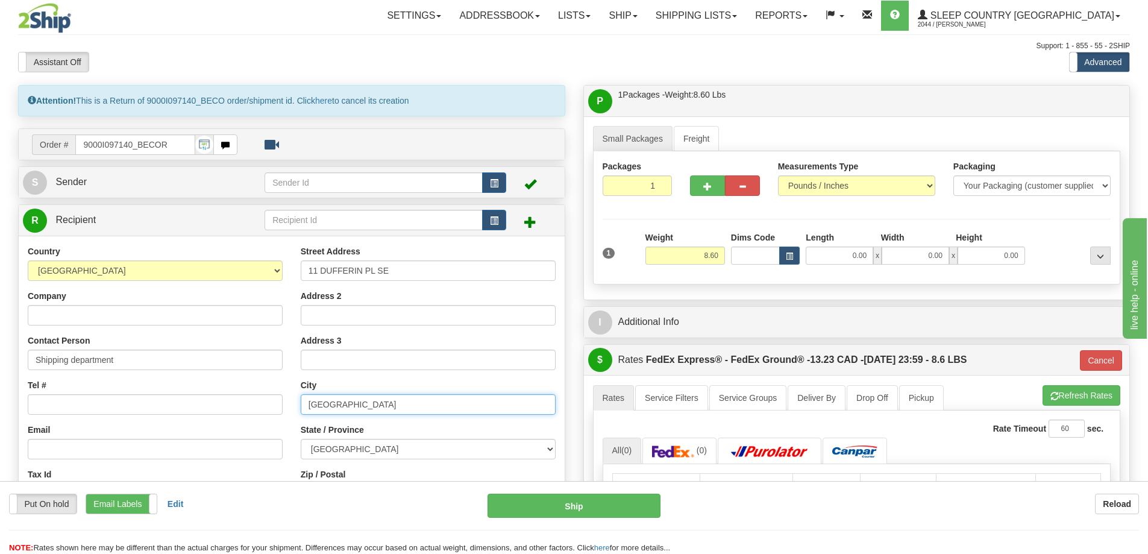
click at [407, 401] on input "CALGARY" at bounding box center [428, 404] width 255 height 20
click at [530, 220] on span at bounding box center [530, 222] width 12 height 12
click at [384, 216] on input "text" at bounding box center [374, 220] width 218 height 20
click at [501, 221] on button "button" at bounding box center [494, 220] width 24 height 20
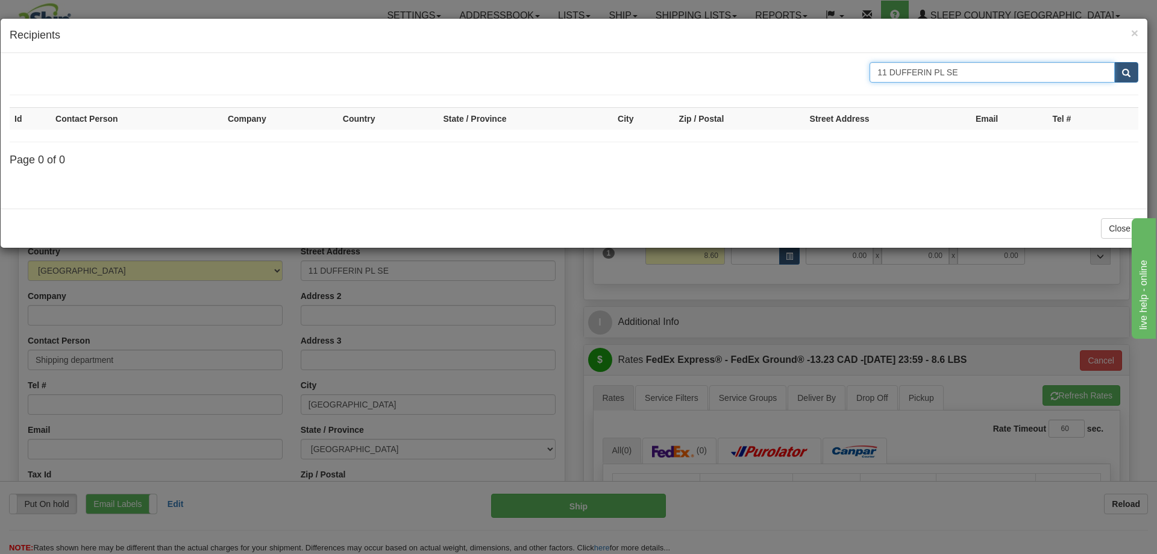
drag, startPoint x: 993, startPoint y: 76, endPoint x: 781, endPoint y: 84, distance: 211.6
click at [783, 83] on form "11 DUFFERIN PL SE" at bounding box center [574, 78] width 1129 height 33
click at [1116, 69] on button "submit" at bounding box center [1126, 72] width 24 height 20
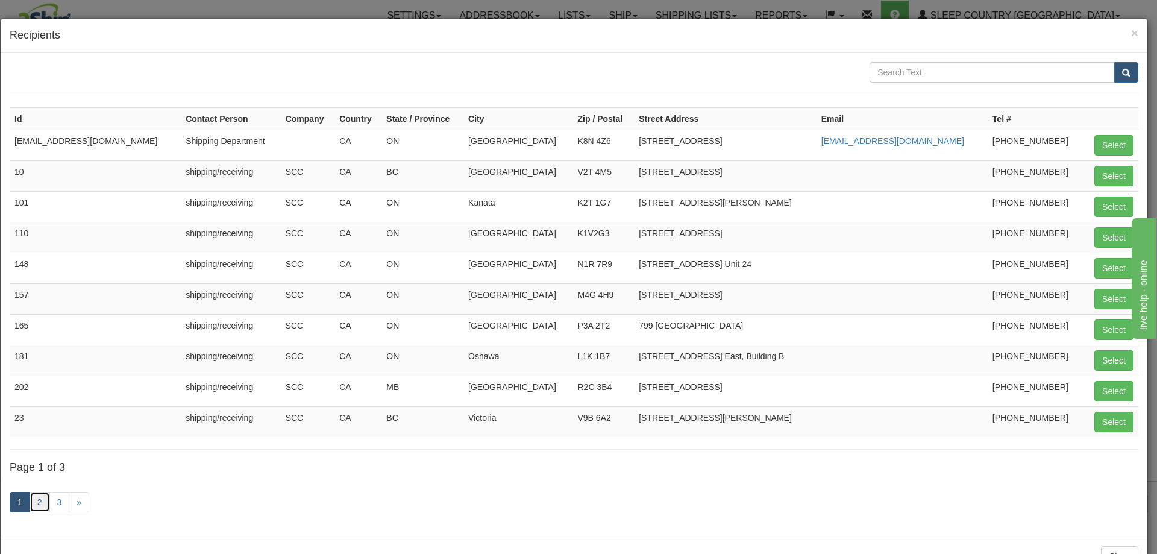
click at [42, 507] on link "2" at bounding box center [40, 502] width 20 height 20
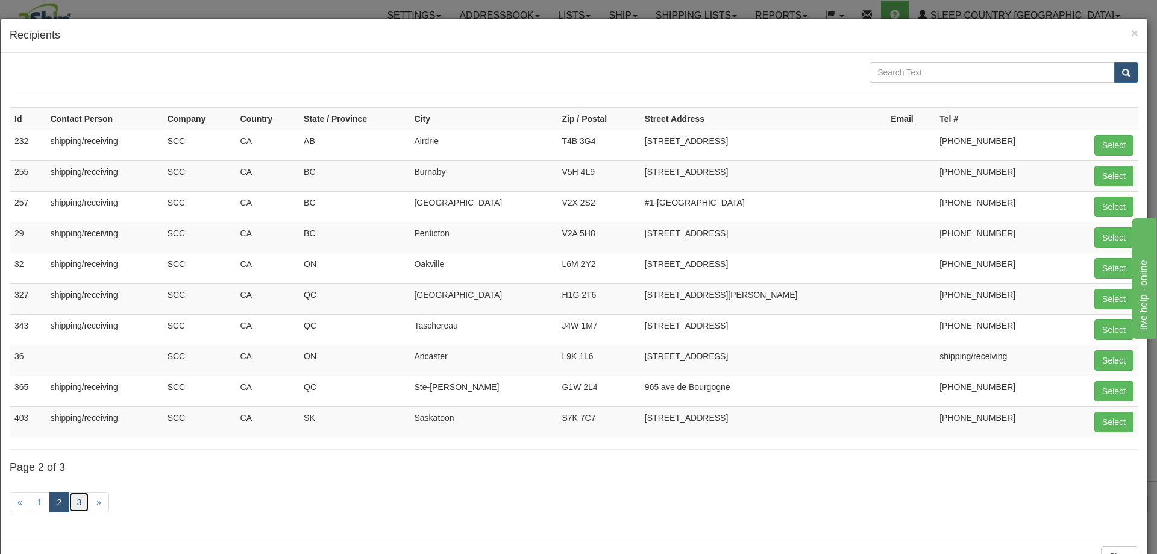
click at [83, 499] on link "3" at bounding box center [79, 502] width 20 height 20
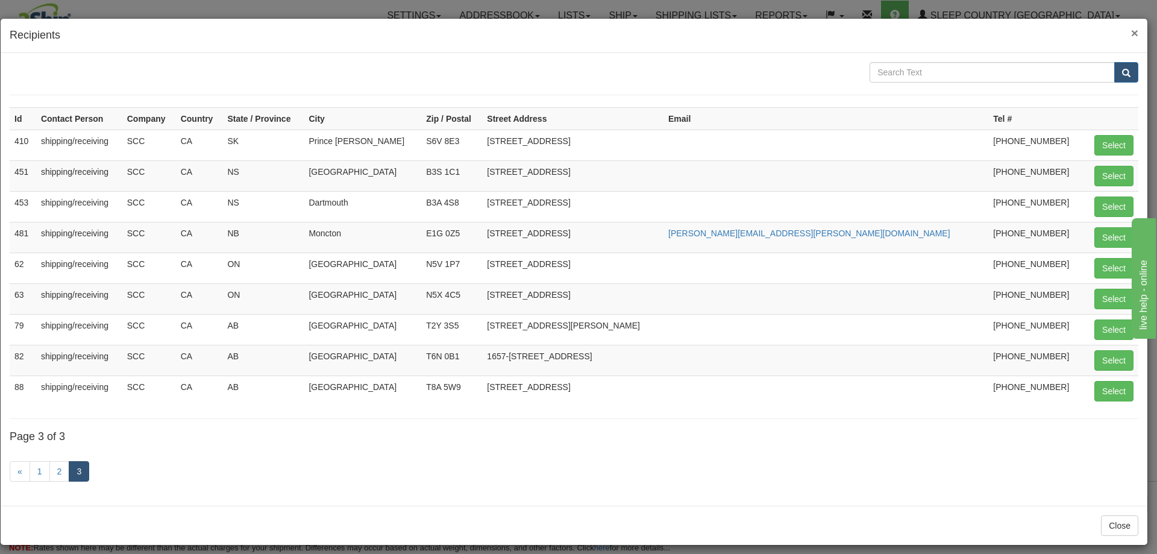
click at [1131, 30] on span "×" at bounding box center [1134, 33] width 7 height 14
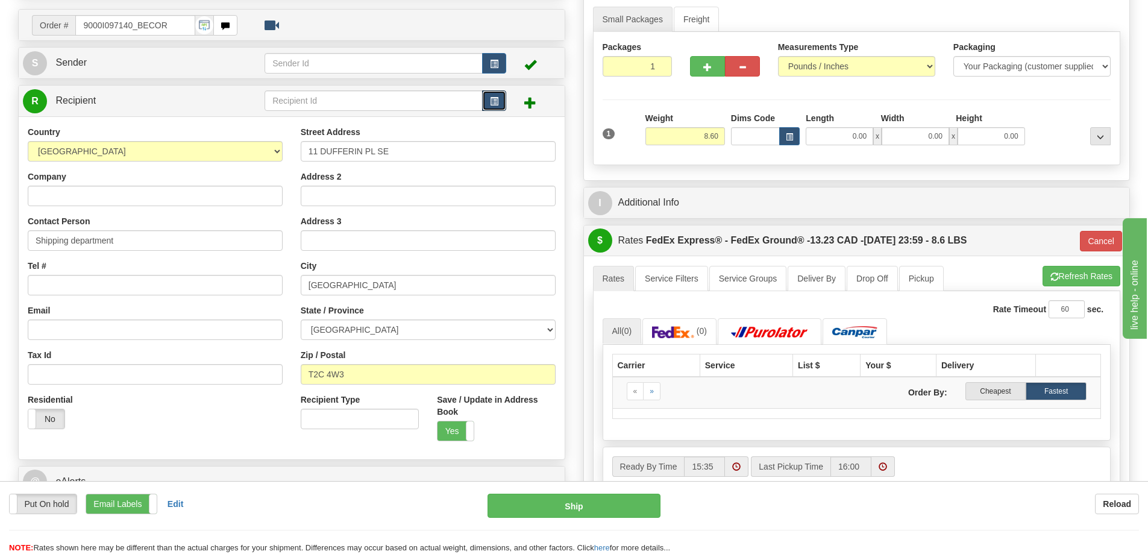
scroll to position [121, 0]
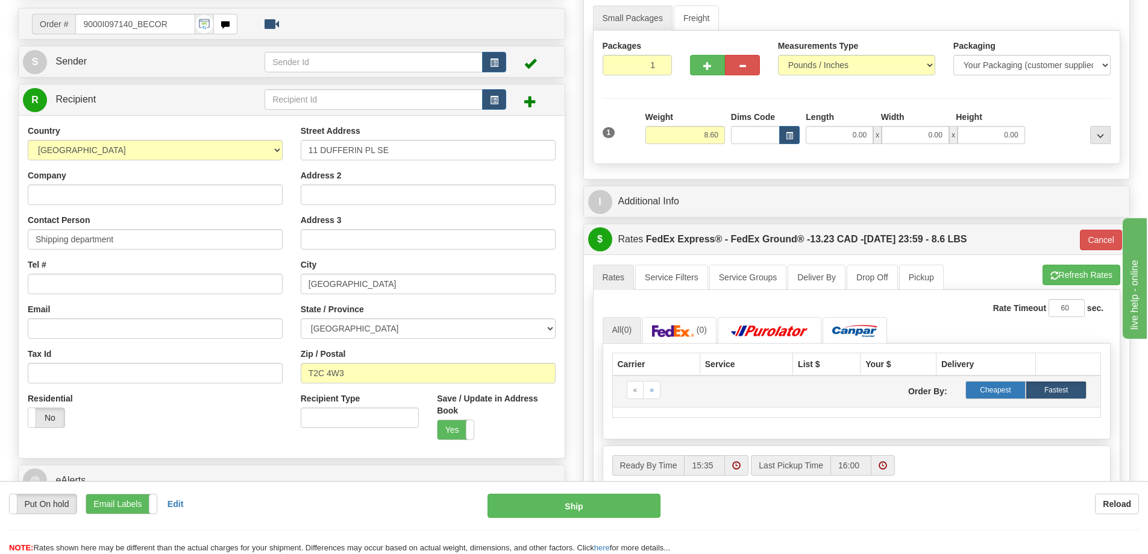
click at [993, 384] on label "Cheapest" at bounding box center [995, 390] width 61 height 18
click at [146, 189] on input "Company" at bounding box center [155, 194] width 255 height 20
type input "Sleep Country [GEOGRAPHIC_DATA]"
click at [166, 294] on div "Country AFGHANISTAN ALAND ISLANDS ALBANIA ALGERIA AMERICAN SAMOA ANDORRA ANGOLA…" at bounding box center [155, 281] width 273 height 312
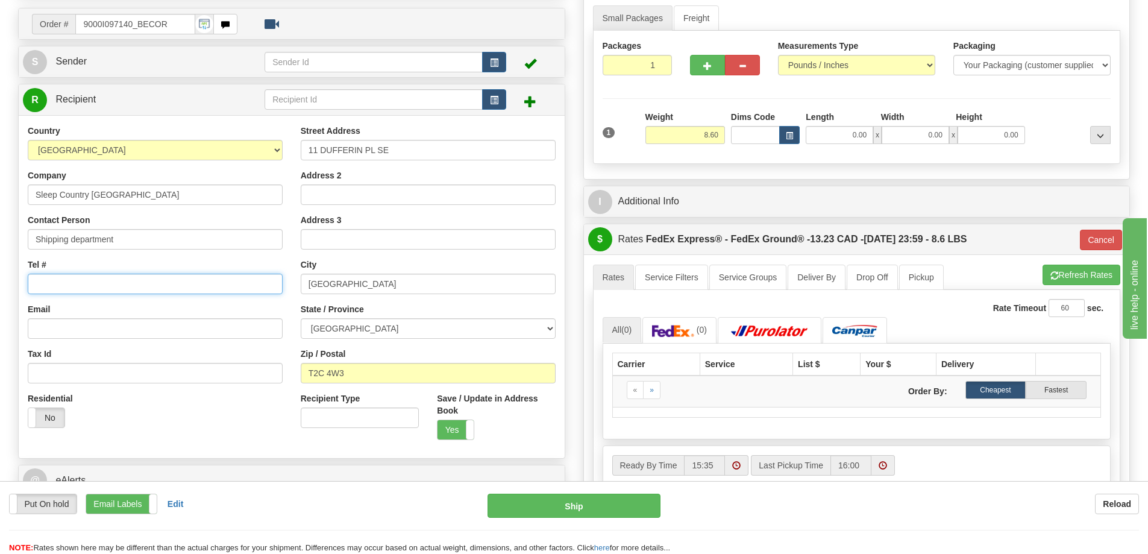
drag, startPoint x: 216, startPoint y: 280, endPoint x: 225, endPoint y: 278, distance: 8.5
click at [216, 280] on input "Tel #" at bounding box center [155, 284] width 255 height 20
click at [196, 418] on div "Residential Yes No" at bounding box center [155, 414] width 273 height 45
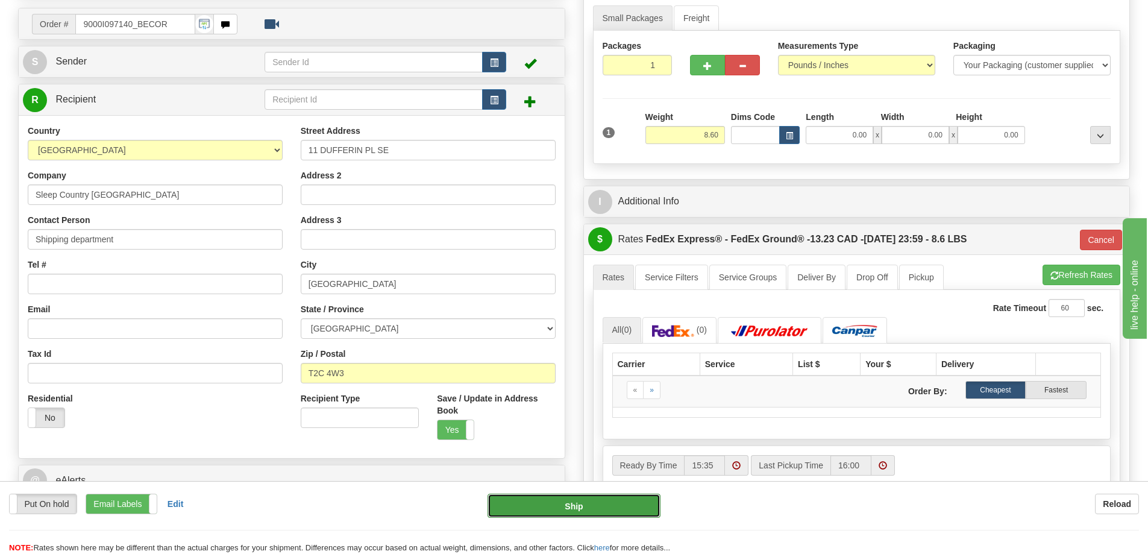
click at [576, 504] on button "Ship" at bounding box center [573, 505] width 173 height 24
click at [599, 509] on button "Ship" at bounding box center [573, 505] width 173 height 24
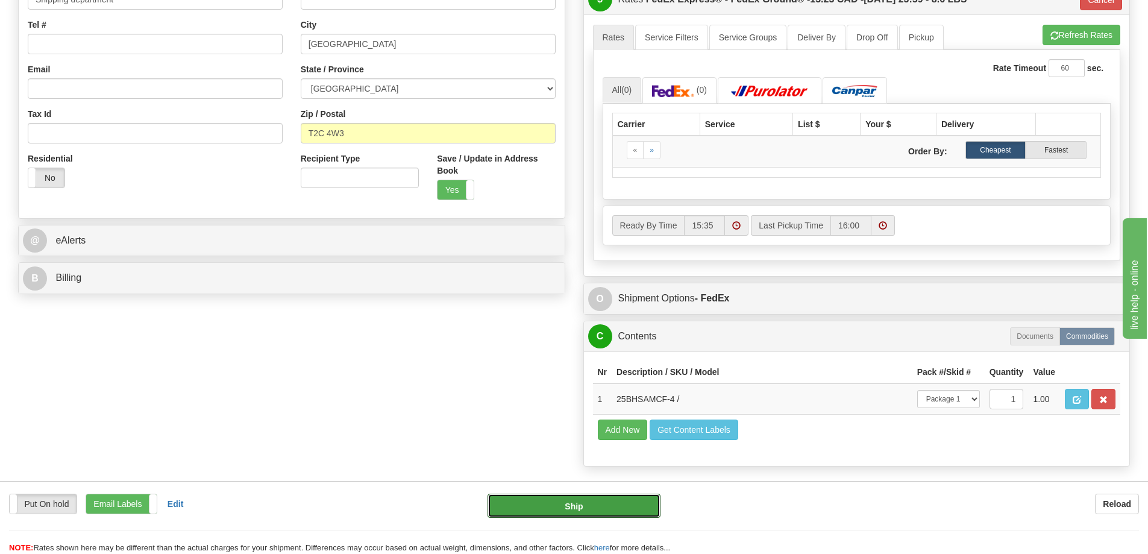
scroll to position [362, 0]
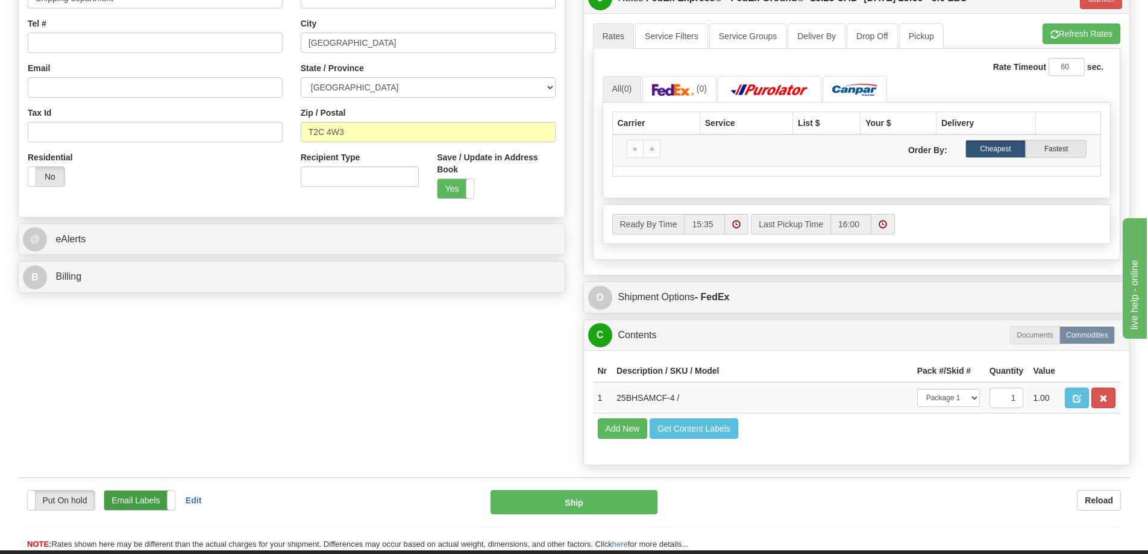
click at [149, 499] on label "Email Labels" at bounding box center [139, 499] width 70 height 19
select select "0"
click at [152, 499] on label "Email Labels" at bounding box center [139, 499] width 70 height 19
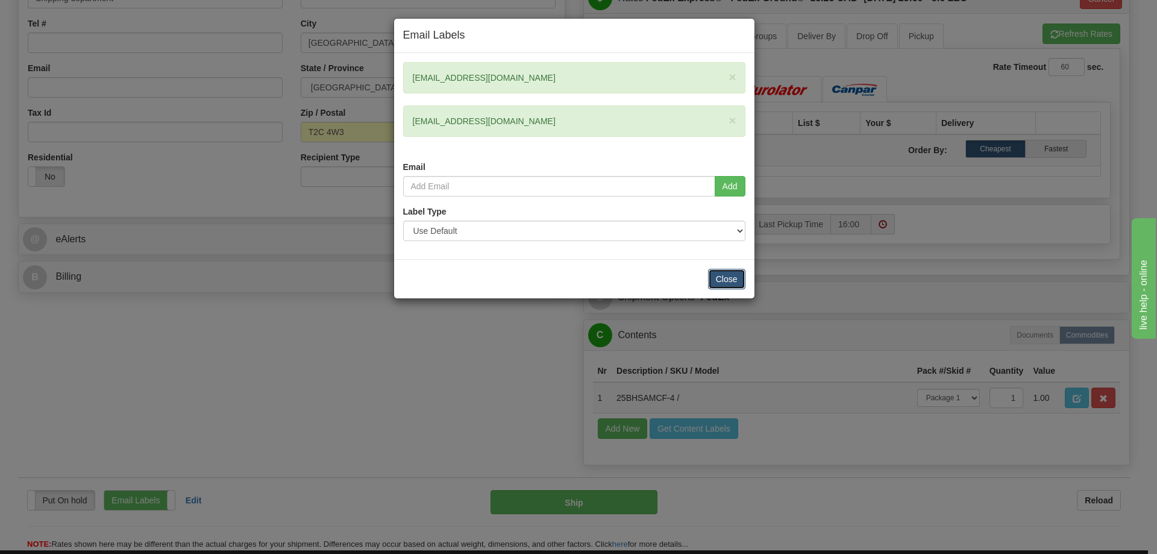
click at [733, 272] on button "Close" at bounding box center [726, 279] width 37 height 20
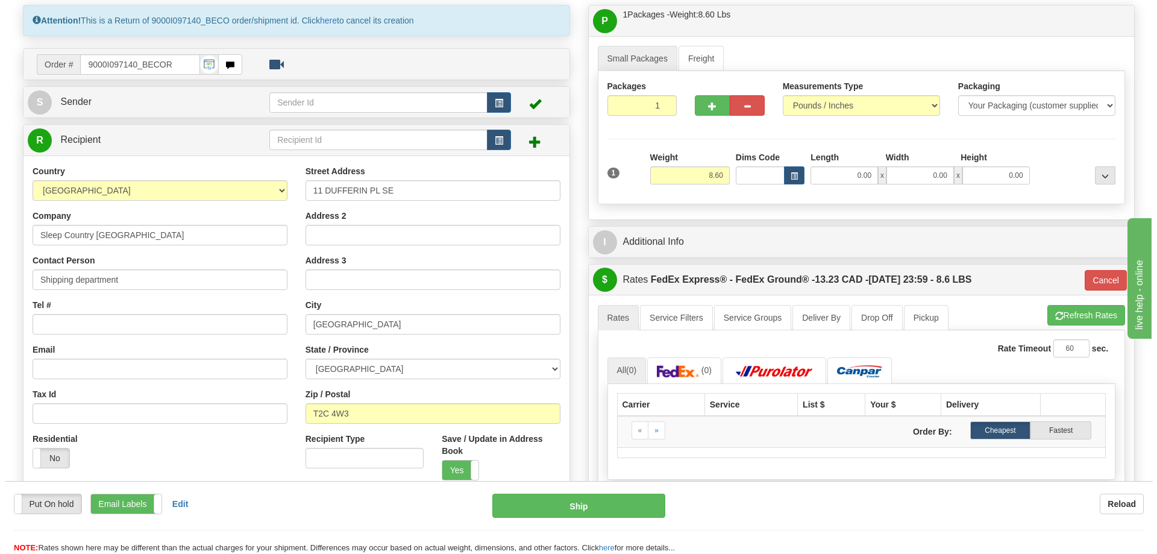
scroll to position [0, 0]
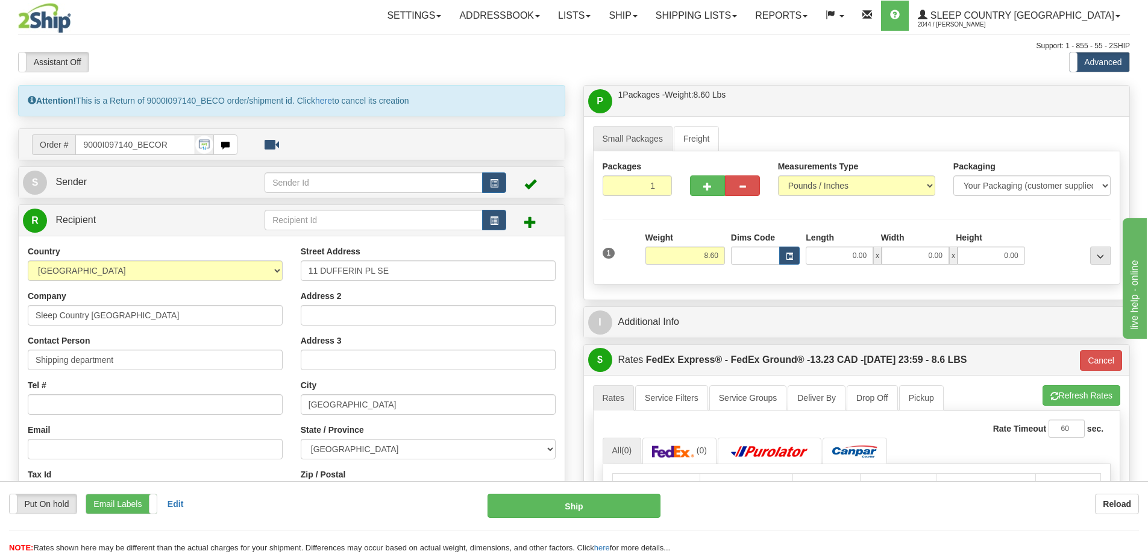
click at [424, 113] on div "Attention! This is a Return of 9000I097140_BECO order/shipment id. Click here t…" at bounding box center [291, 100] width 547 height 31
click at [295, 105] on div "Attention! This is a Return of 9000I097140_BECO order/shipment id. Click here t…" at bounding box center [291, 100] width 547 height 31
click at [344, 101] on div "Attention! This is a Return of 9000I097140_BECO order/shipment id. Click here t…" at bounding box center [291, 100] width 547 height 31
drag, startPoint x: 403, startPoint y: 103, endPoint x: 436, endPoint y: 105, distance: 32.6
click at [418, 104] on div "Attention! This is a Return of 9000I097140_BECO order/shipment id. Click here t…" at bounding box center [291, 100] width 547 height 31
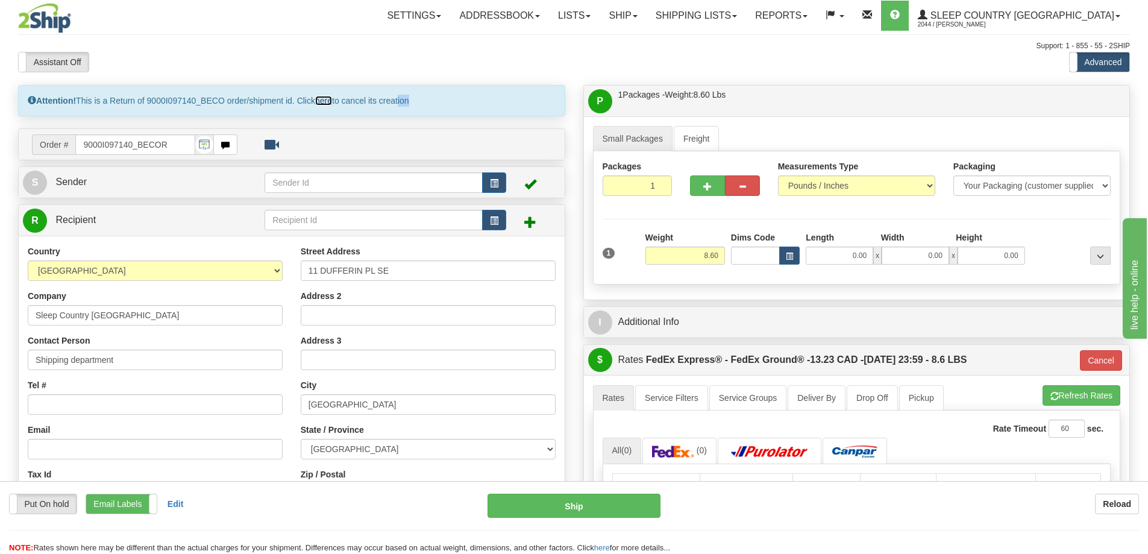
click at [328, 102] on link "here" at bounding box center [323, 101] width 17 height 10
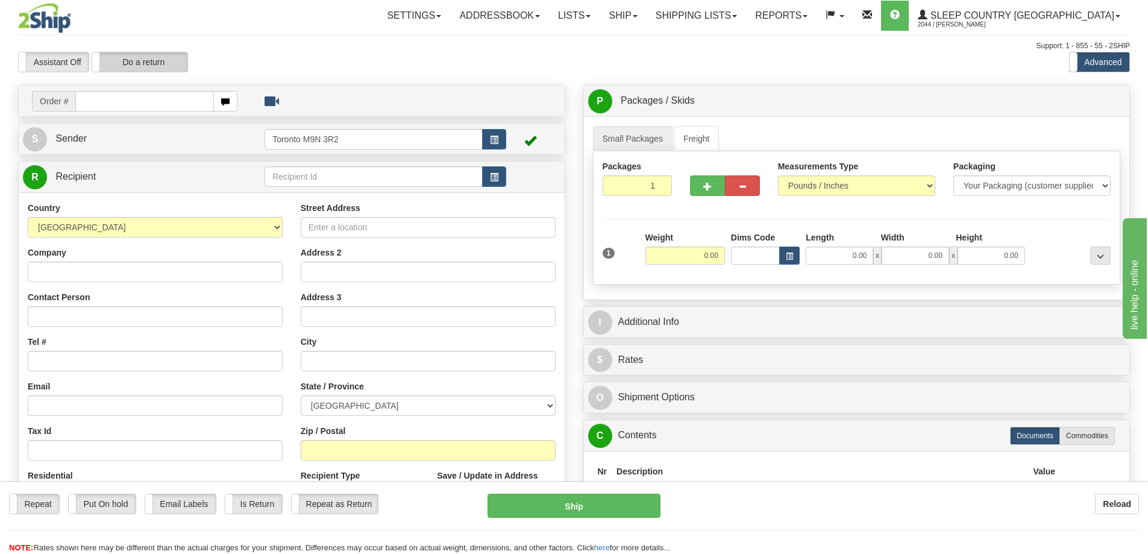
click at [150, 61] on label "Do a return" at bounding box center [139, 61] width 95 height 19
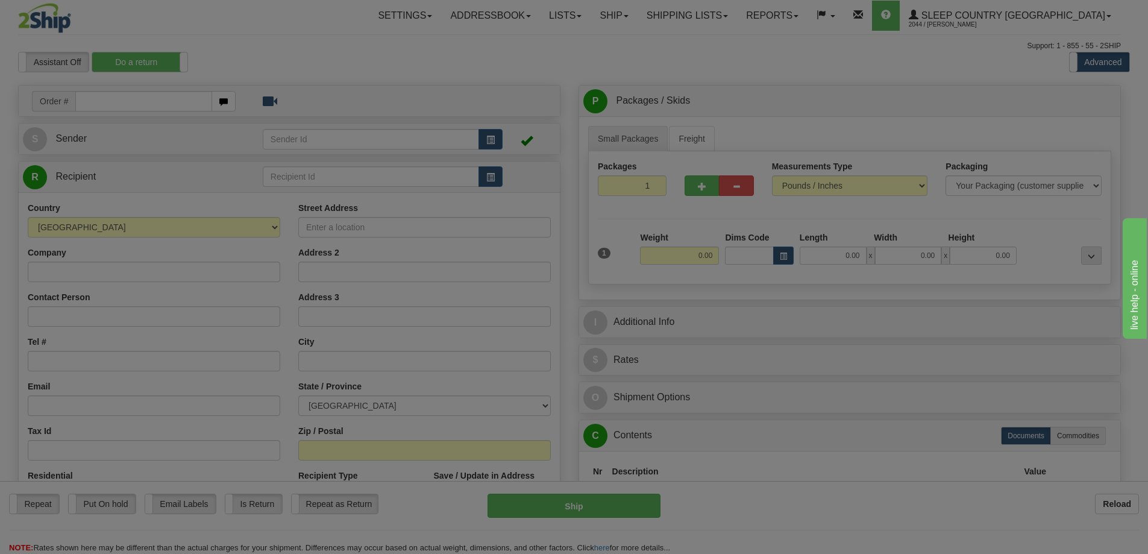
type input "Toronto M9N 3R2"
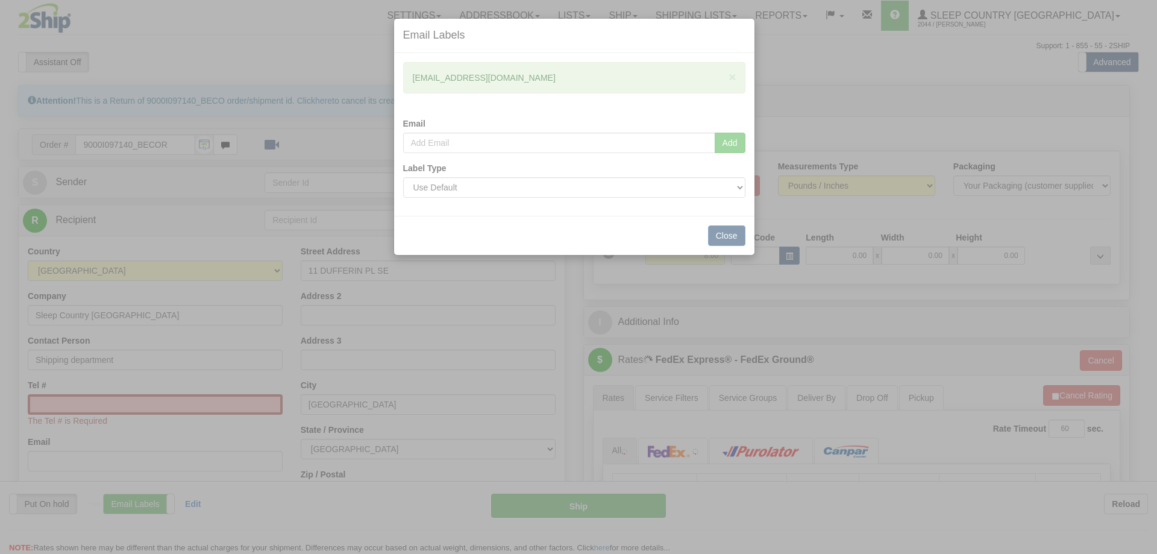
select select "0"
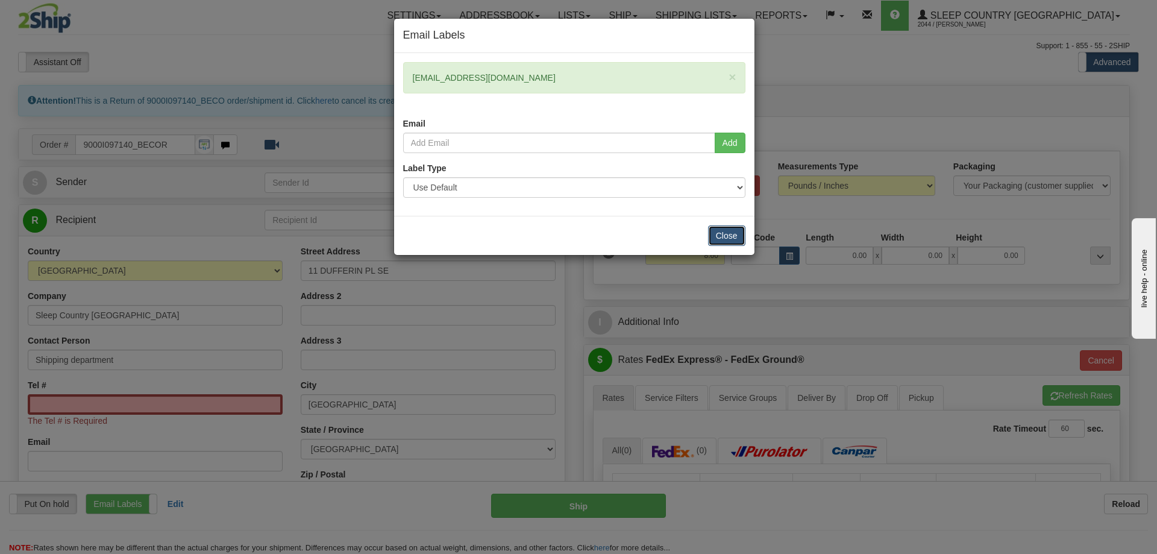
click at [729, 234] on button "Close" at bounding box center [726, 235] width 37 height 20
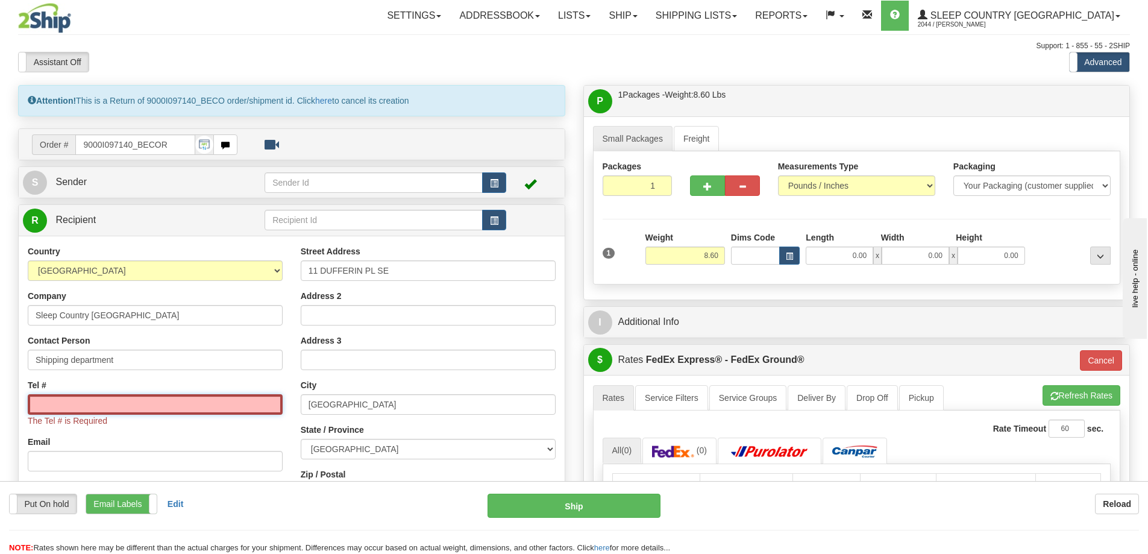
click at [85, 409] on input "Tel #" at bounding box center [155, 404] width 255 height 20
type input "647 883-9990"
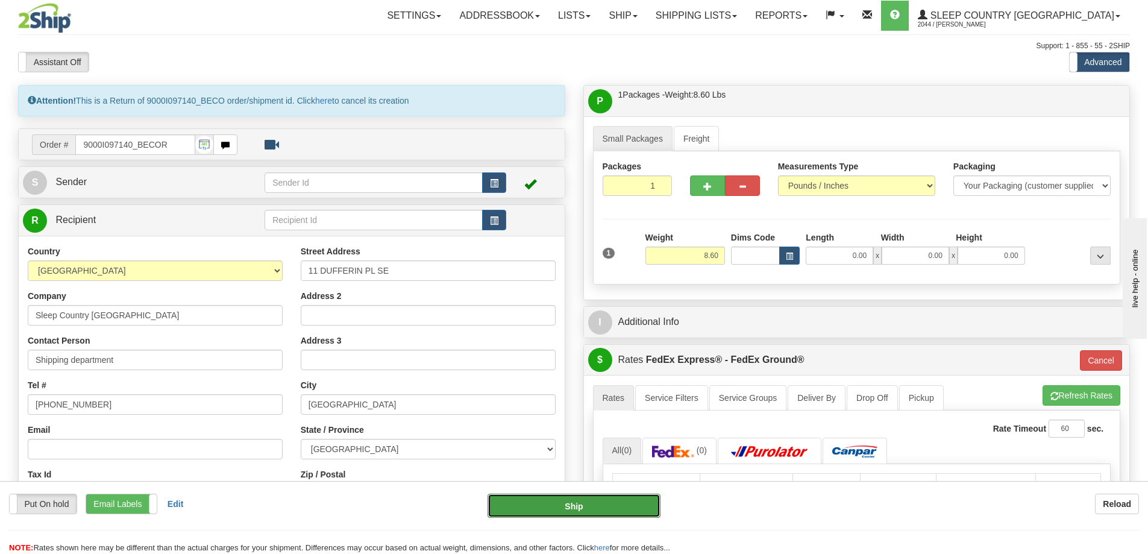
click at [586, 498] on button "Ship" at bounding box center [573, 505] width 173 height 24
click at [498, 222] on span "button" at bounding box center [494, 221] width 8 height 8
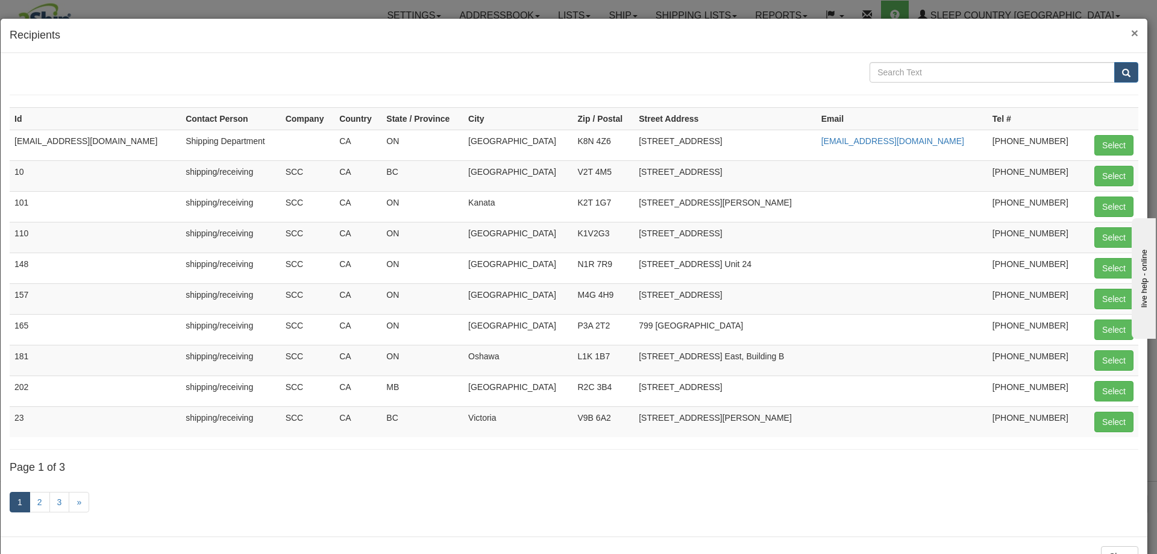
click at [1131, 36] on span "×" at bounding box center [1134, 33] width 7 height 14
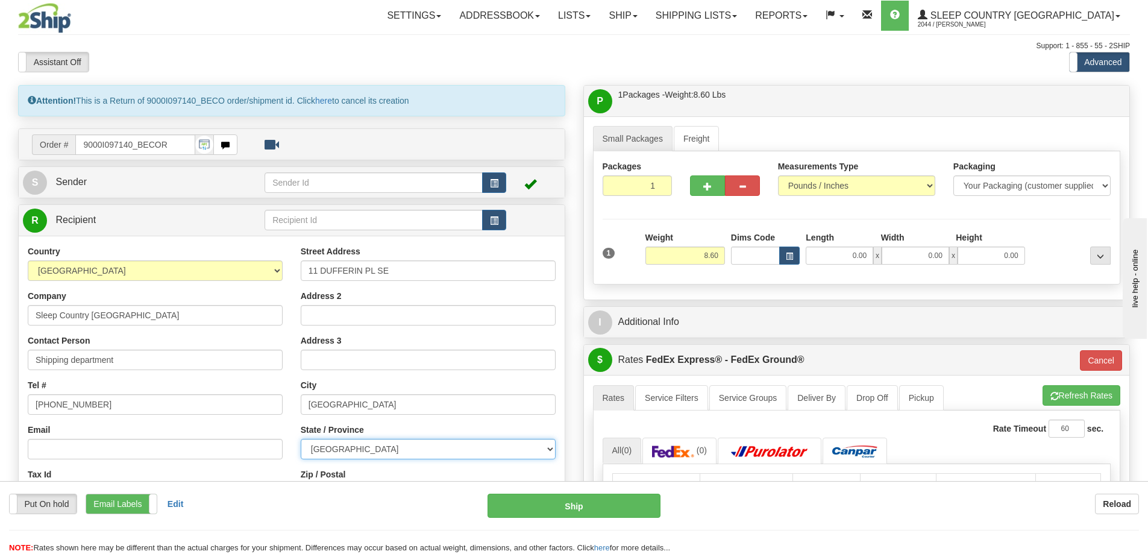
click at [360, 447] on select "ALBERTA BRITISH COLUMBIA MANITOBA NEW BRUNSWICK NEWFOUNDLAND NOVA SCOTIA NUNAVU…" at bounding box center [428, 449] width 255 height 20
select select "AB"
click at [301, 439] on select "ALBERTA BRITISH COLUMBIA MANITOBA NEW BRUNSWICK NEWFOUNDLAND NOVA SCOTIA NUNAVU…" at bounding box center [428, 449] width 255 height 20
click at [280, 434] on div "Email" at bounding box center [155, 442] width 255 height 36
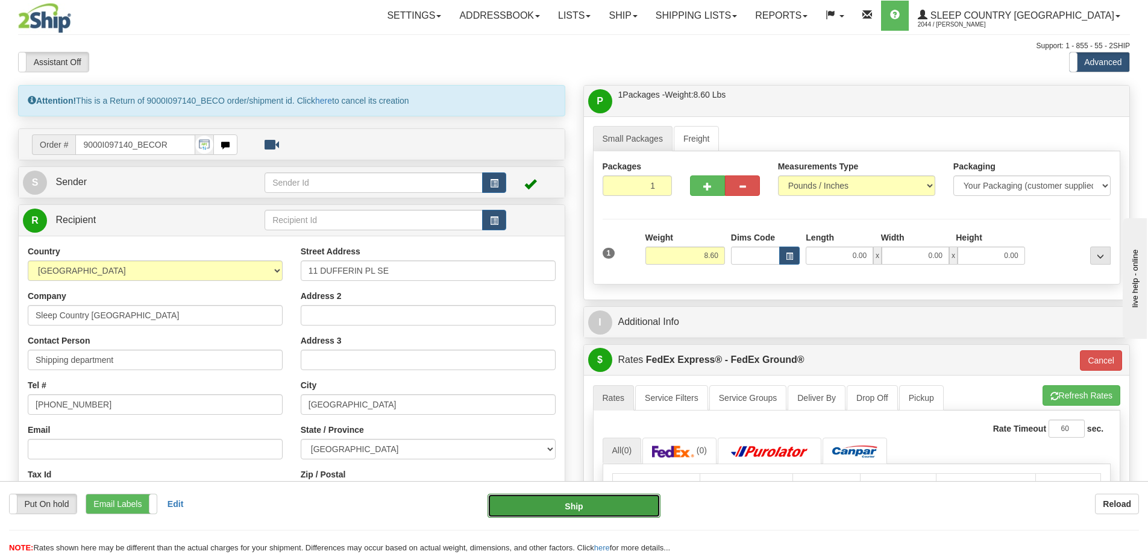
click at [575, 503] on button "Ship" at bounding box center [573, 505] width 173 height 24
click at [491, 182] on span "button" at bounding box center [494, 184] width 8 height 8
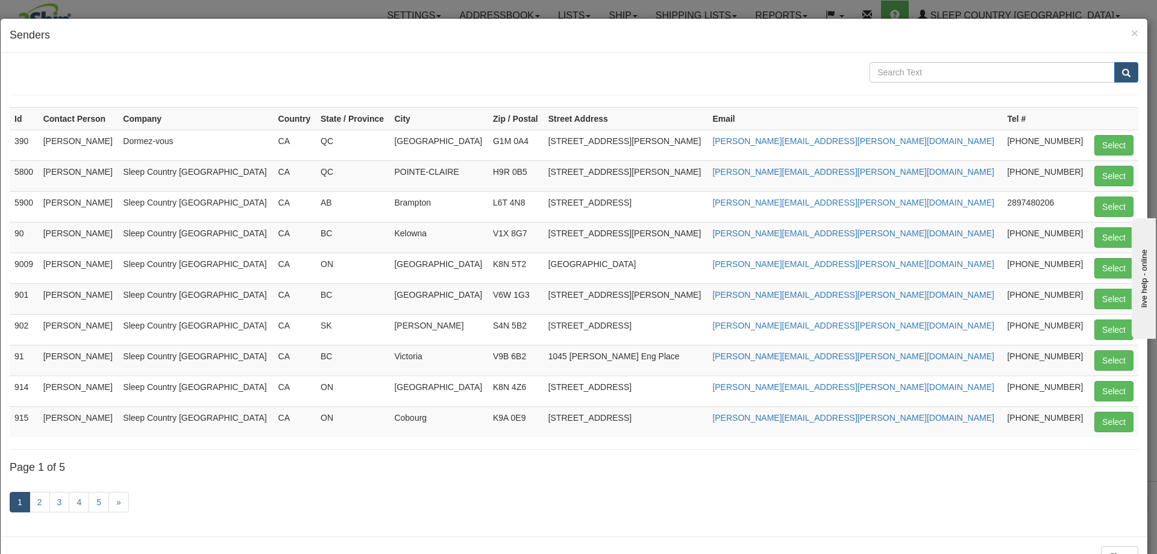
click at [1125, 24] on div "× Senders" at bounding box center [574, 36] width 1147 height 34
click at [1119, 34] on h4 "Senders" at bounding box center [574, 36] width 1129 height 16
click at [1131, 32] on span "×" at bounding box center [1134, 33] width 7 height 14
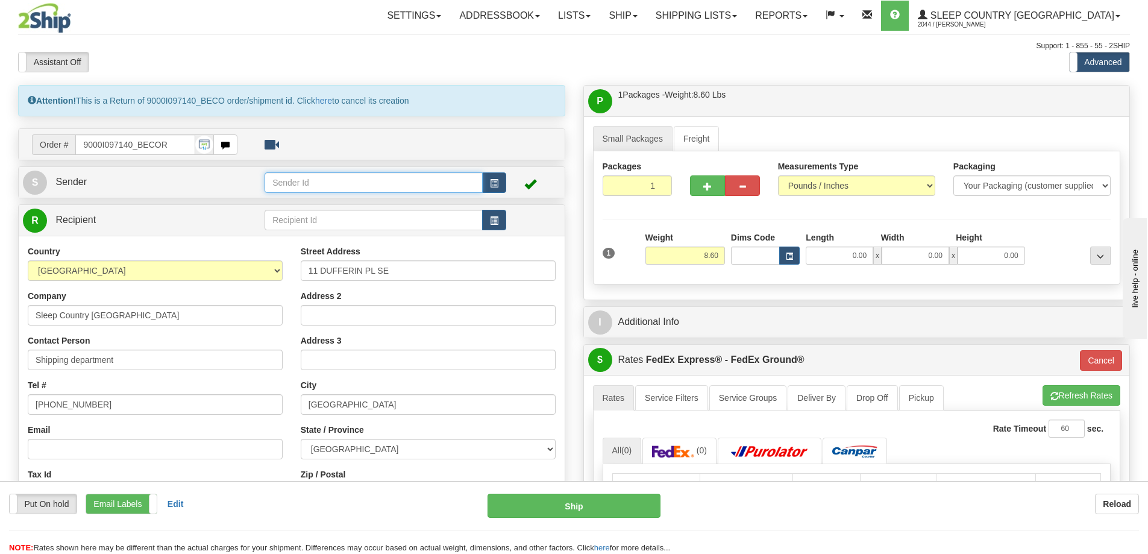
click at [289, 182] on input "text" at bounding box center [374, 182] width 218 height 20
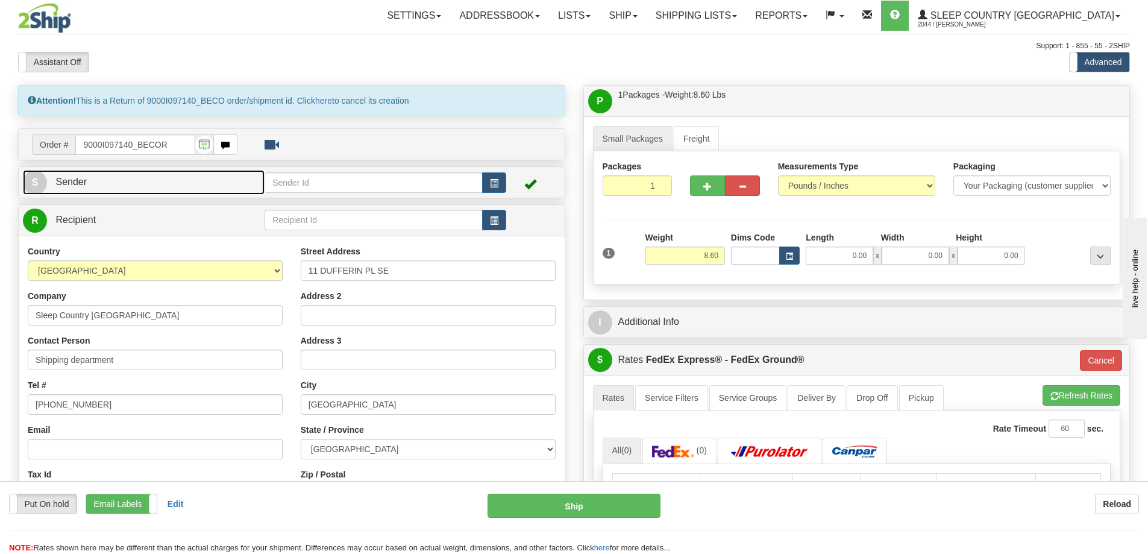
click at [38, 178] on span "S" at bounding box center [35, 183] width 24 height 24
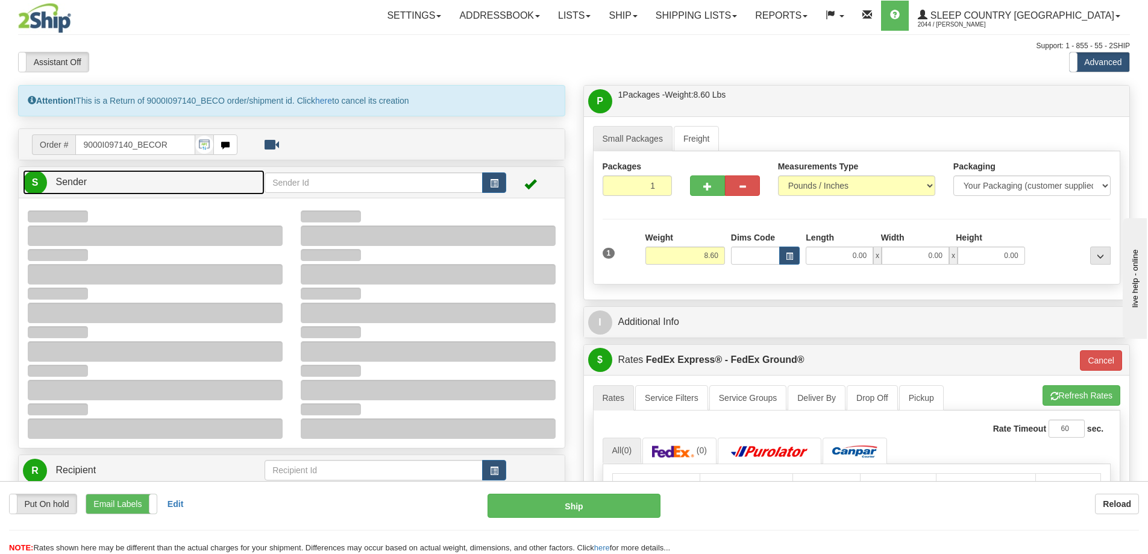
type input "17:46"
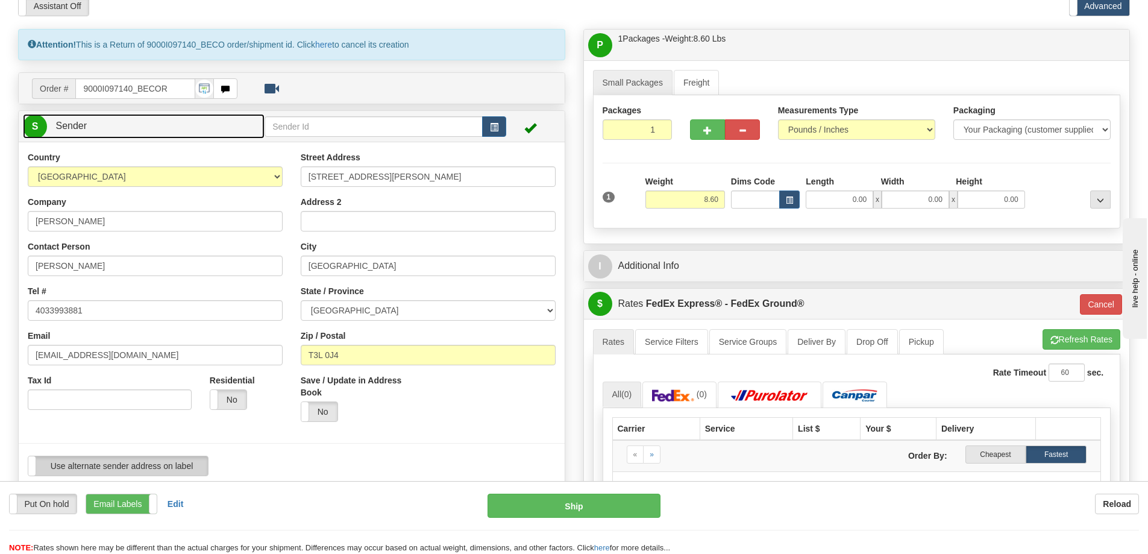
scroll to position [181, 0]
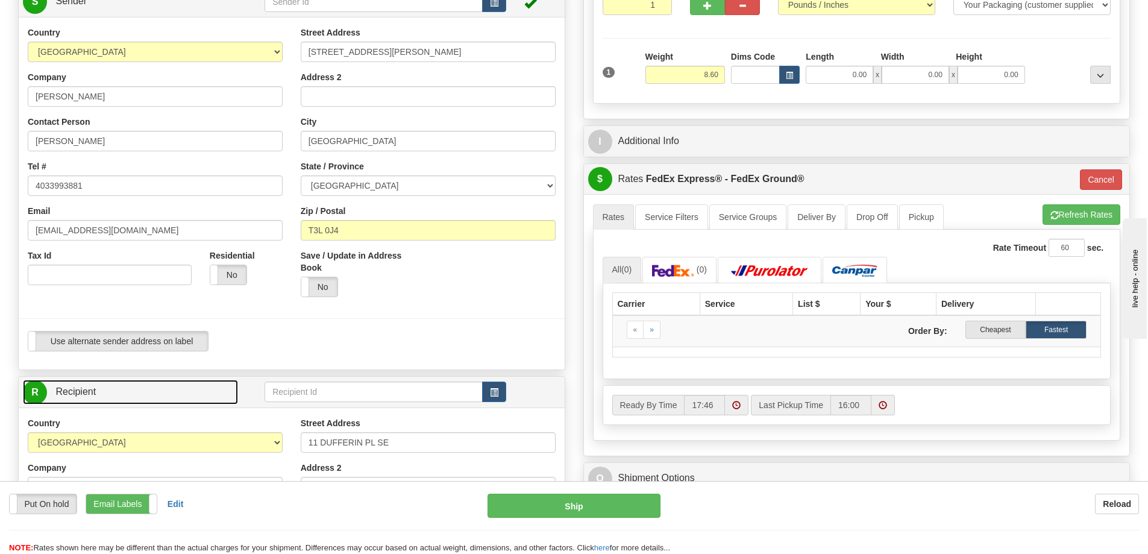
click at [32, 396] on span "R" at bounding box center [35, 392] width 24 height 24
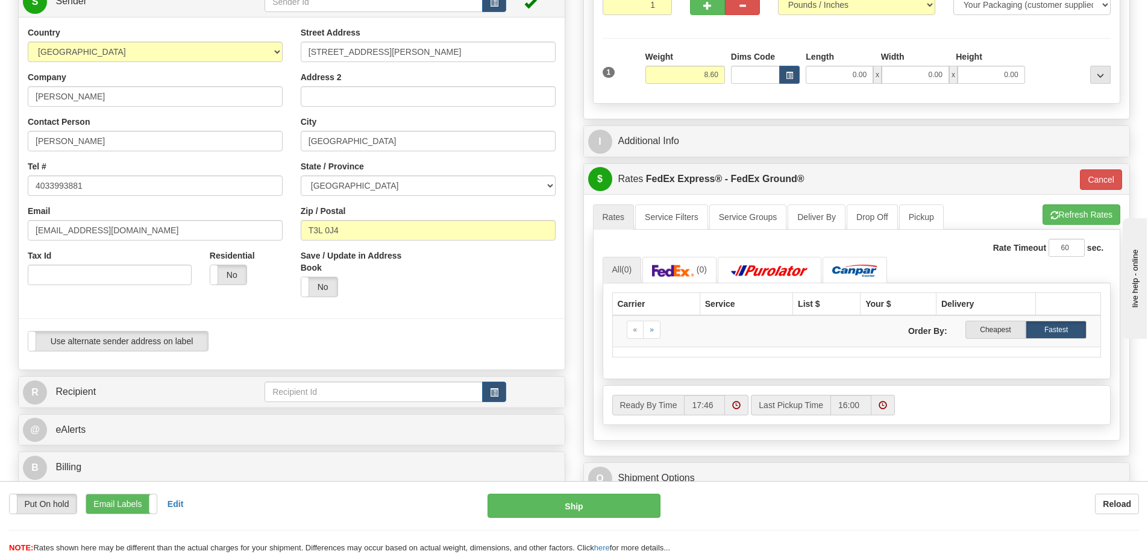
click at [876, 507] on div "Reload" at bounding box center [908, 503] width 460 height 20
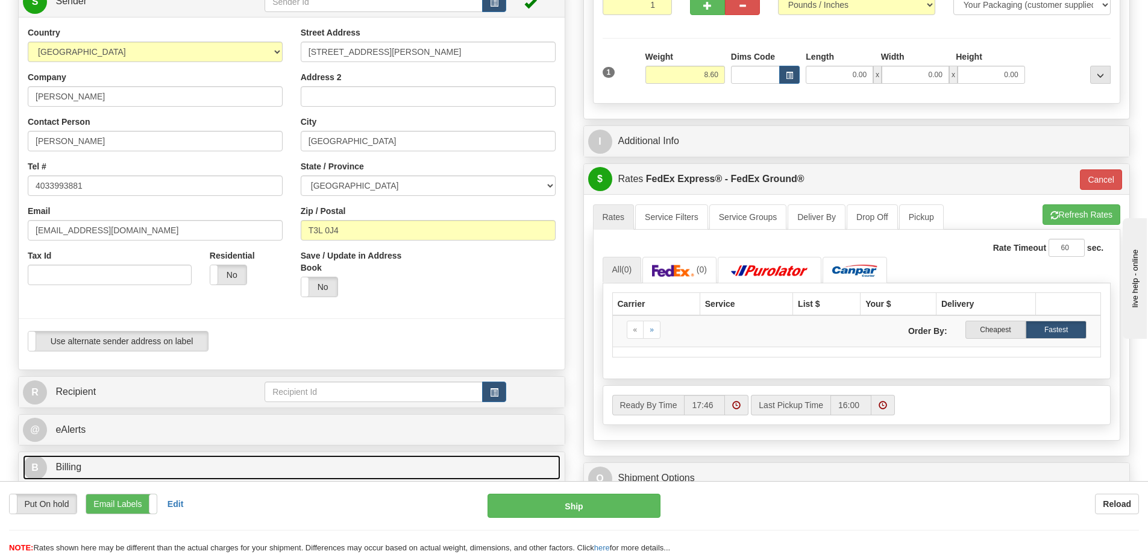
click at [293, 461] on link "B Billing" at bounding box center [291, 467] width 537 height 25
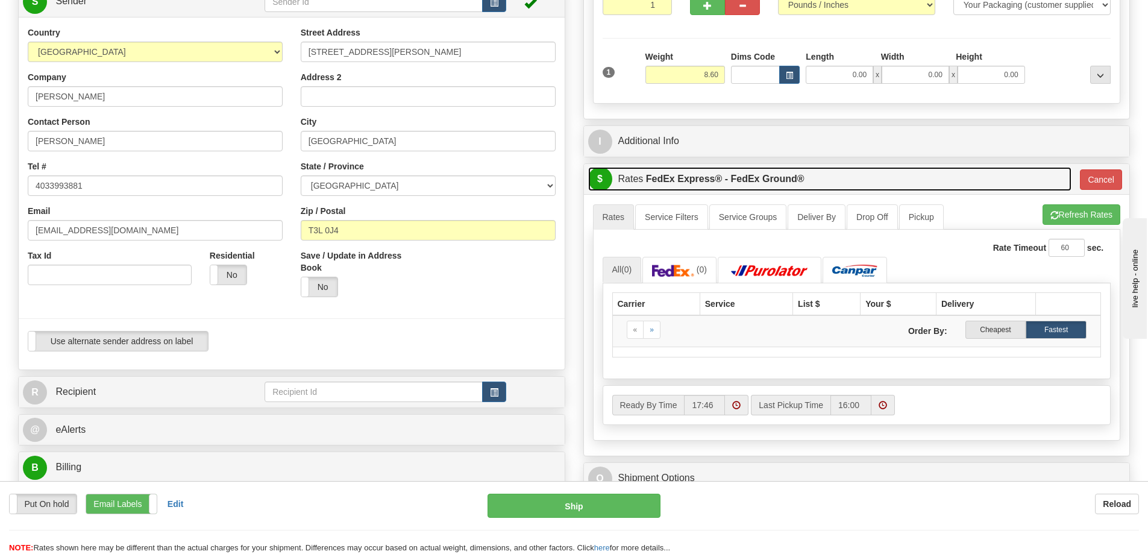
click at [858, 167] on link "$ Rates FedEx Express® - FedEx Ground®" at bounding box center [829, 179] width 483 height 25
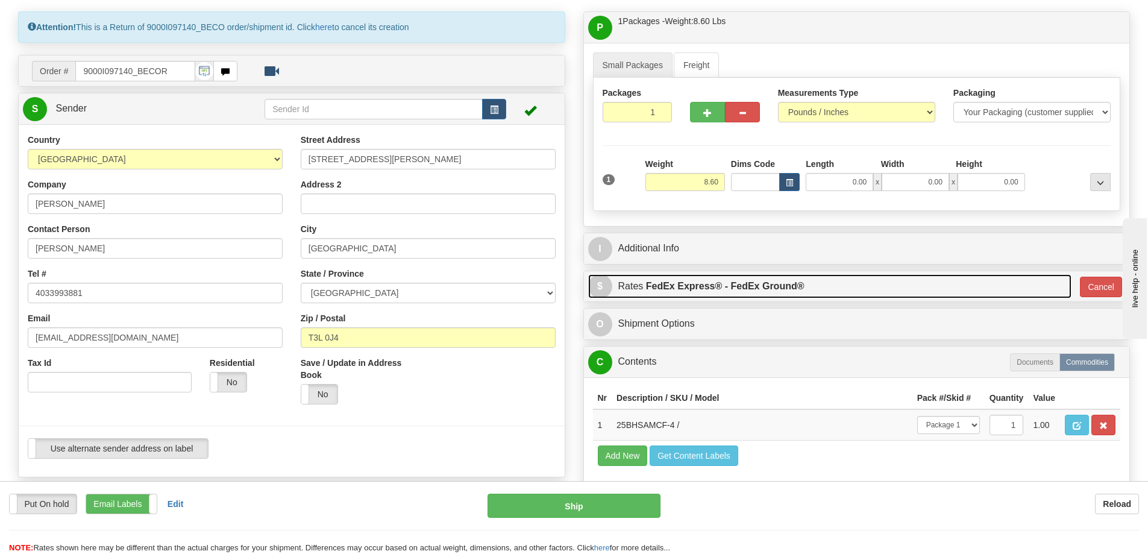
scroll to position [0, 0]
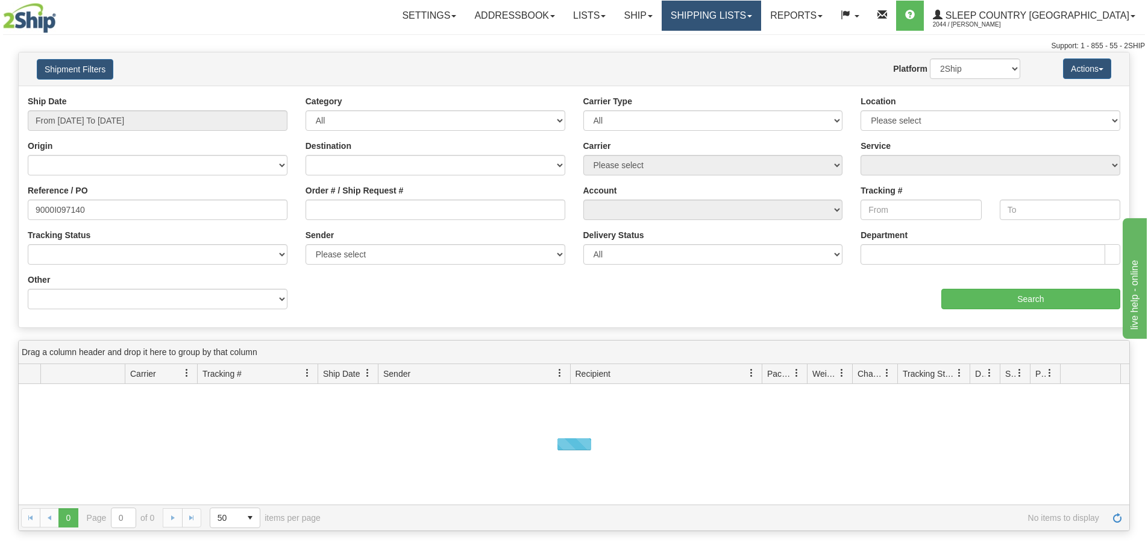
click at [761, 17] on link "Shipping lists" at bounding box center [711, 16] width 99 height 30
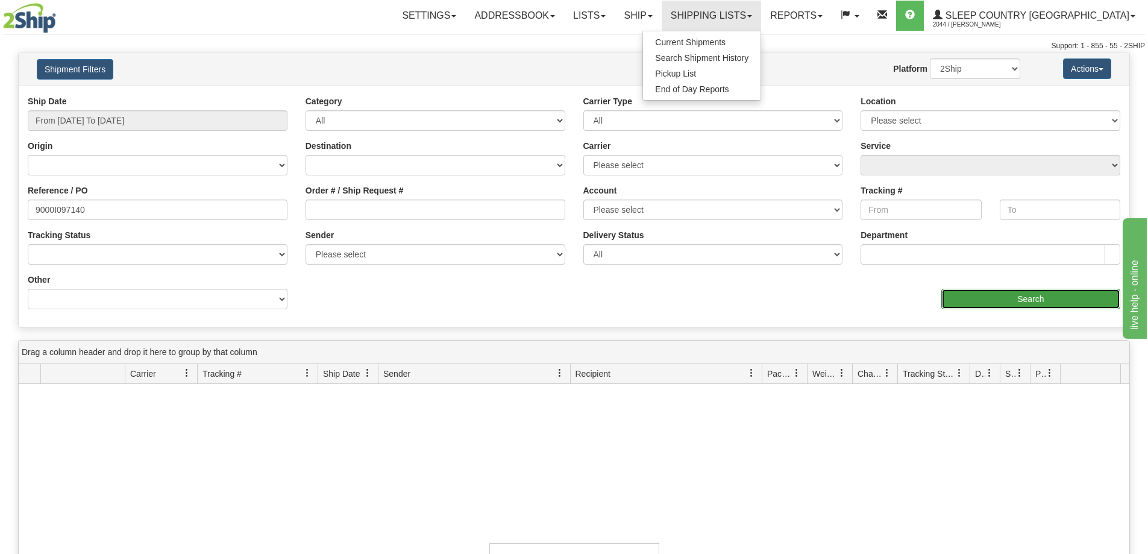
click at [1044, 302] on input "Search" at bounding box center [1030, 299] width 179 height 20
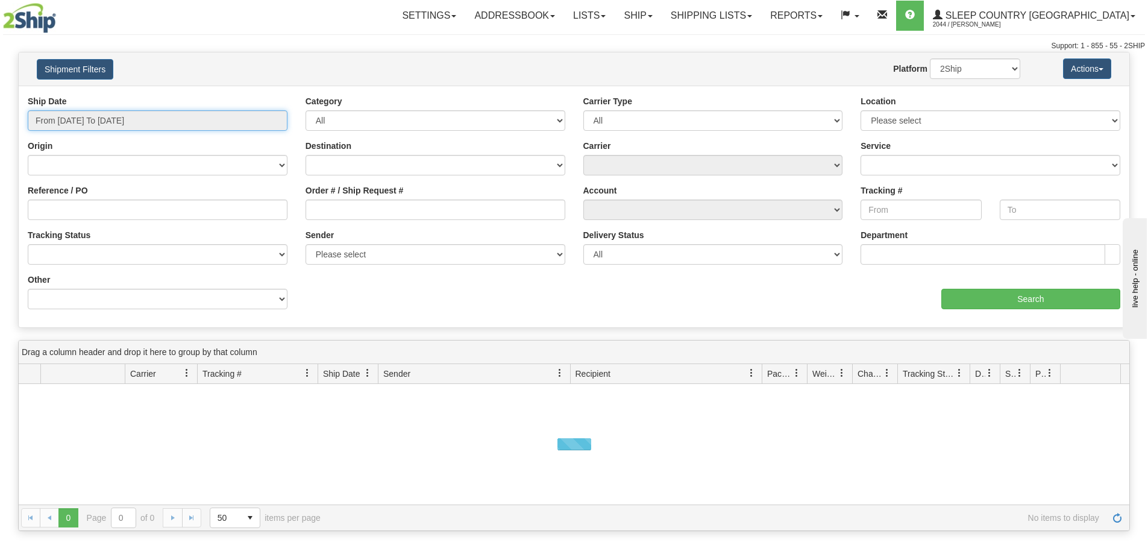
click at [120, 122] on input "From [DATE] To [DATE]" at bounding box center [158, 120] width 260 height 20
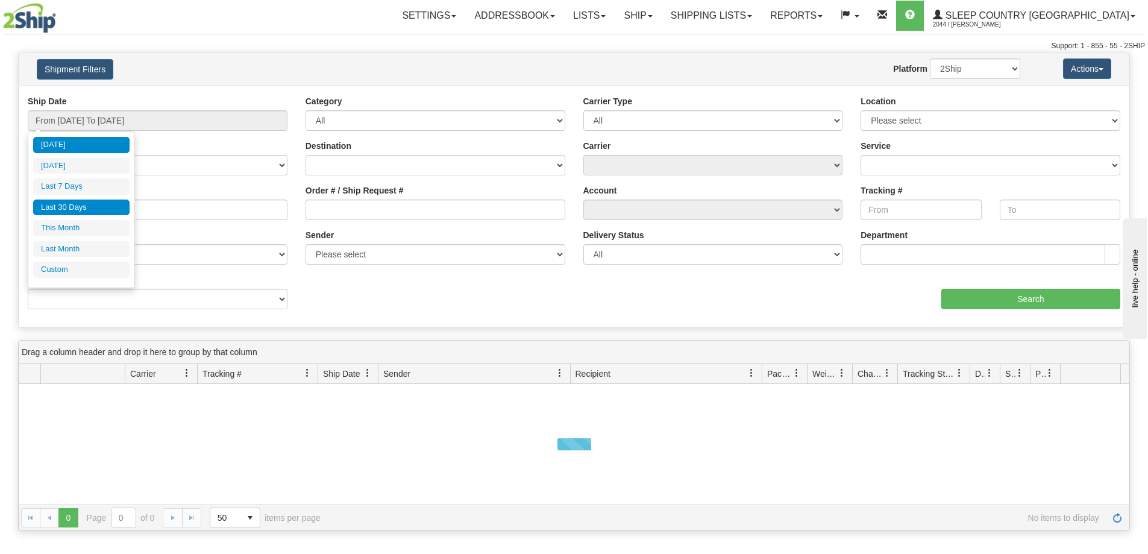
click at [93, 201] on li "Last 30 Days" at bounding box center [81, 207] width 96 height 16
type input "From [DATE] To [DATE]"
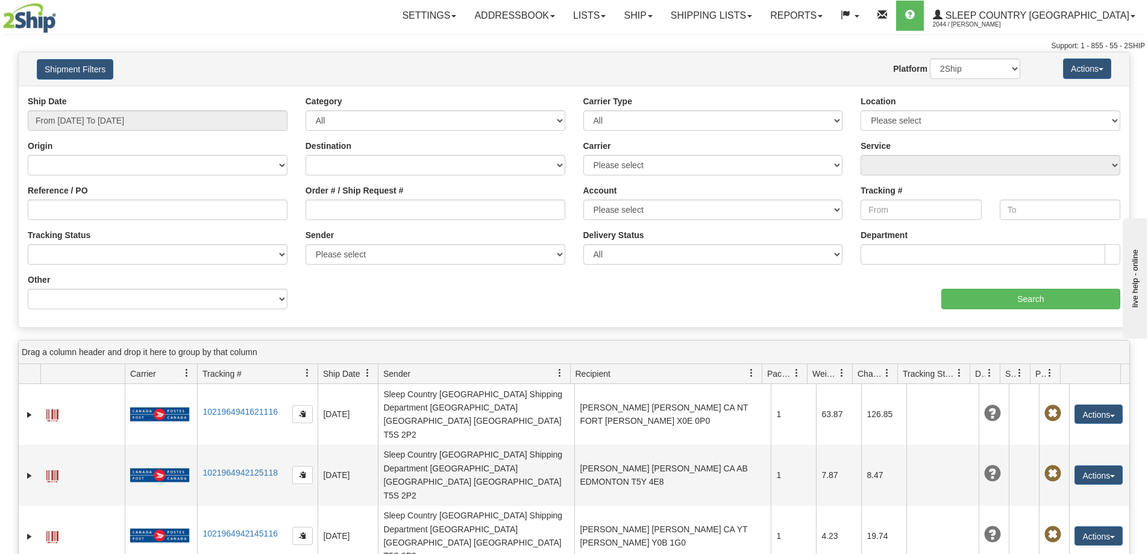
drag, startPoint x: 830, startPoint y: 305, endPoint x: 716, endPoint y: 302, distance: 113.9
click at [830, 305] on div "aaa Search" at bounding box center [852, 292] width 556 height 36
click at [96, 222] on div "Reference / PO" at bounding box center [158, 206] width 278 height 45
click at [99, 214] on input "Reference / PO" at bounding box center [158, 209] width 260 height 20
paste input "9000I097140"
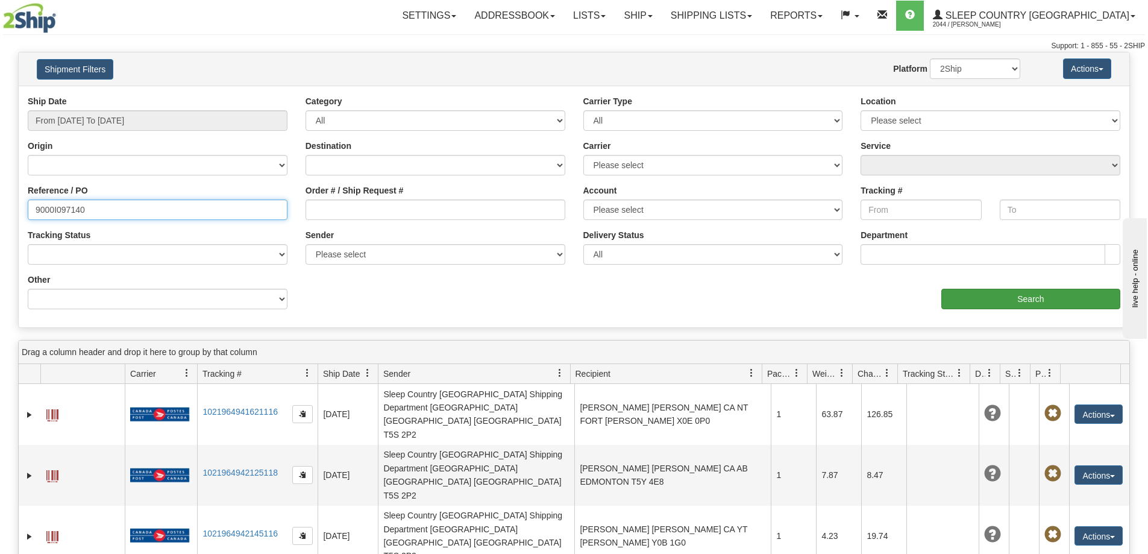
type input "9000I097140"
click at [1027, 297] on input "Search" at bounding box center [1030, 299] width 179 height 20
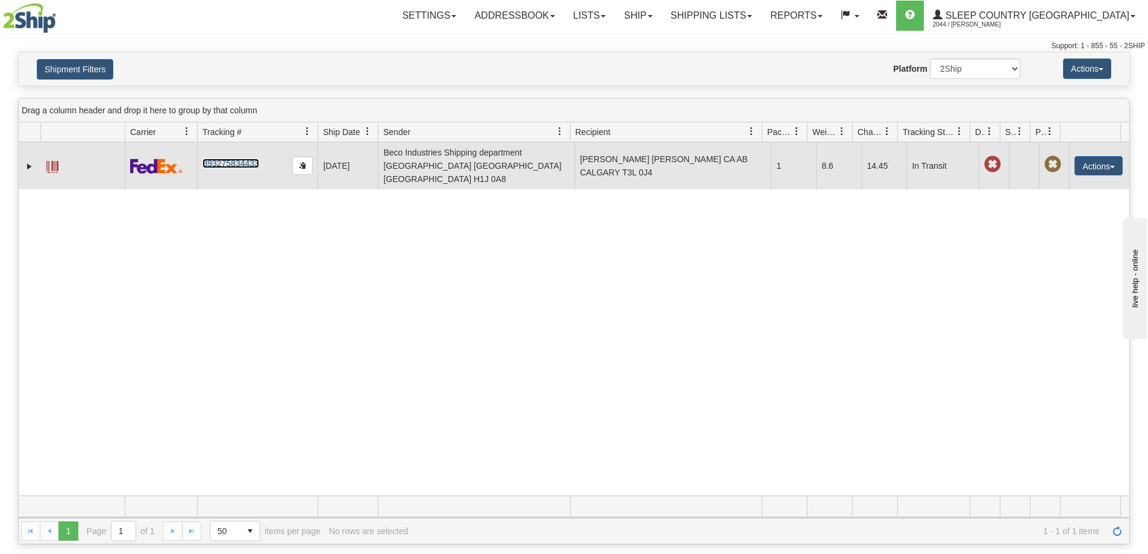
click at [240, 158] on link "393275834433" at bounding box center [230, 163] width 56 height 10
